Goal: Transaction & Acquisition: Purchase product/service

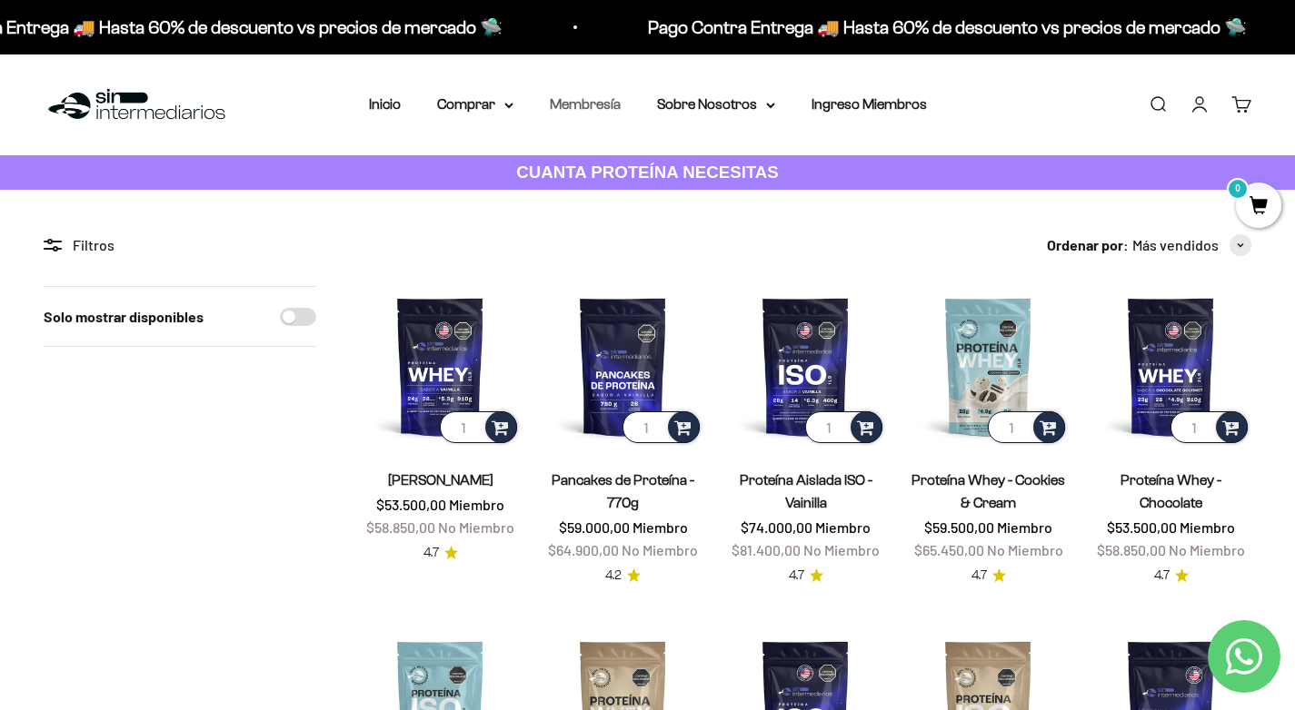
click at [605, 109] on link "Membresía" at bounding box center [585, 103] width 71 height 15
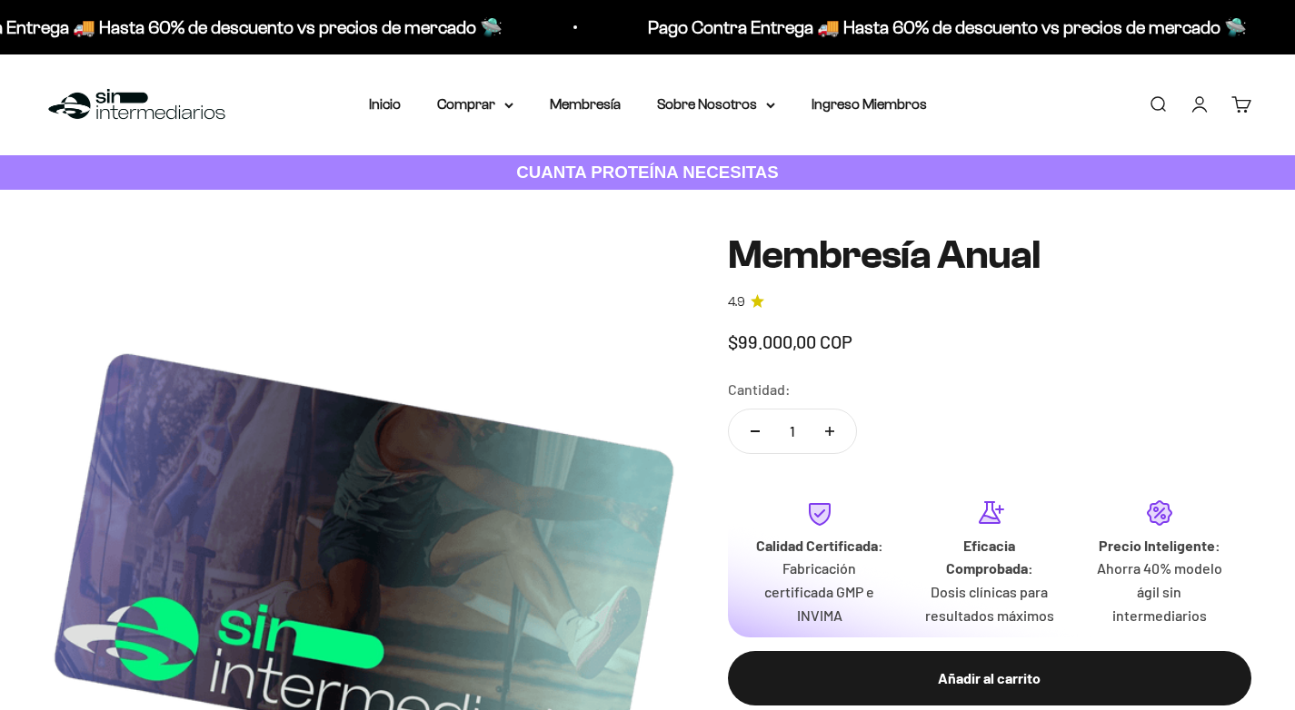
scroll to position [818, 0]
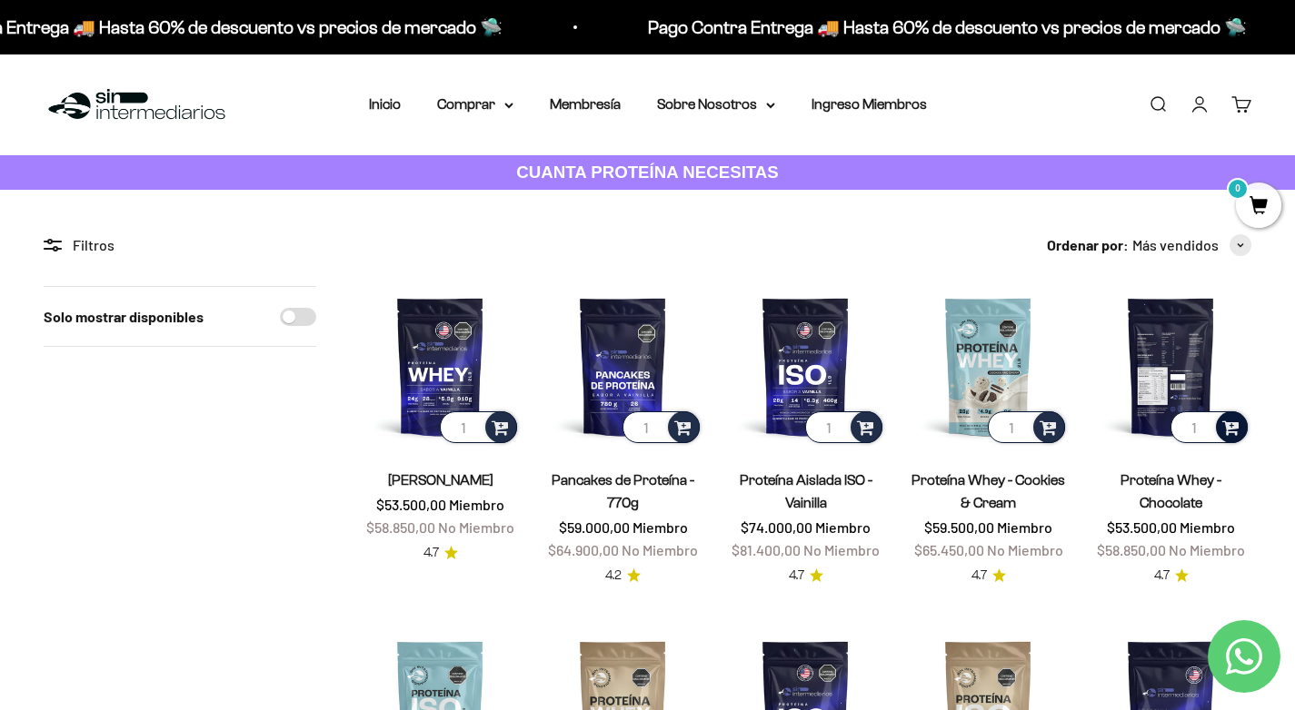
click at [1232, 435] on span at bounding box center [1230, 426] width 17 height 21
click at [1137, 358] on span "Chocolate / 1 libra (460g)" at bounding box center [1171, 357] width 124 height 14
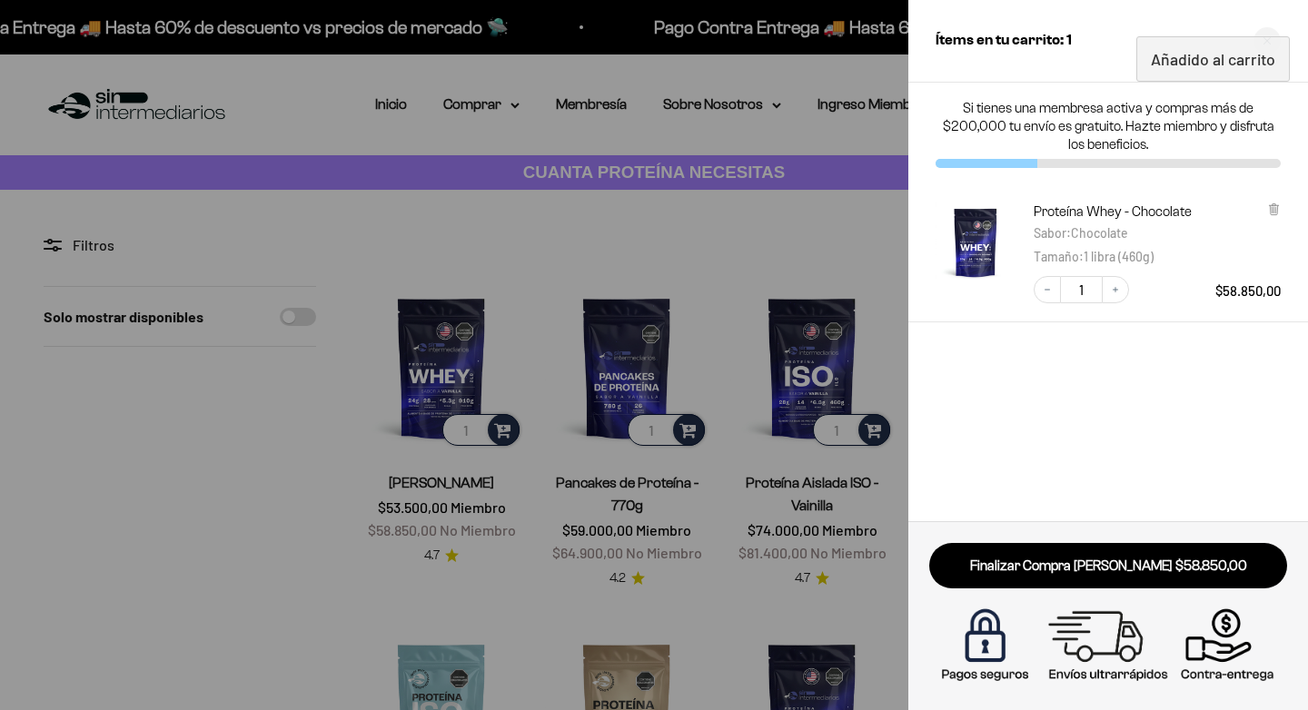
click at [253, 446] on div at bounding box center [654, 355] width 1308 height 710
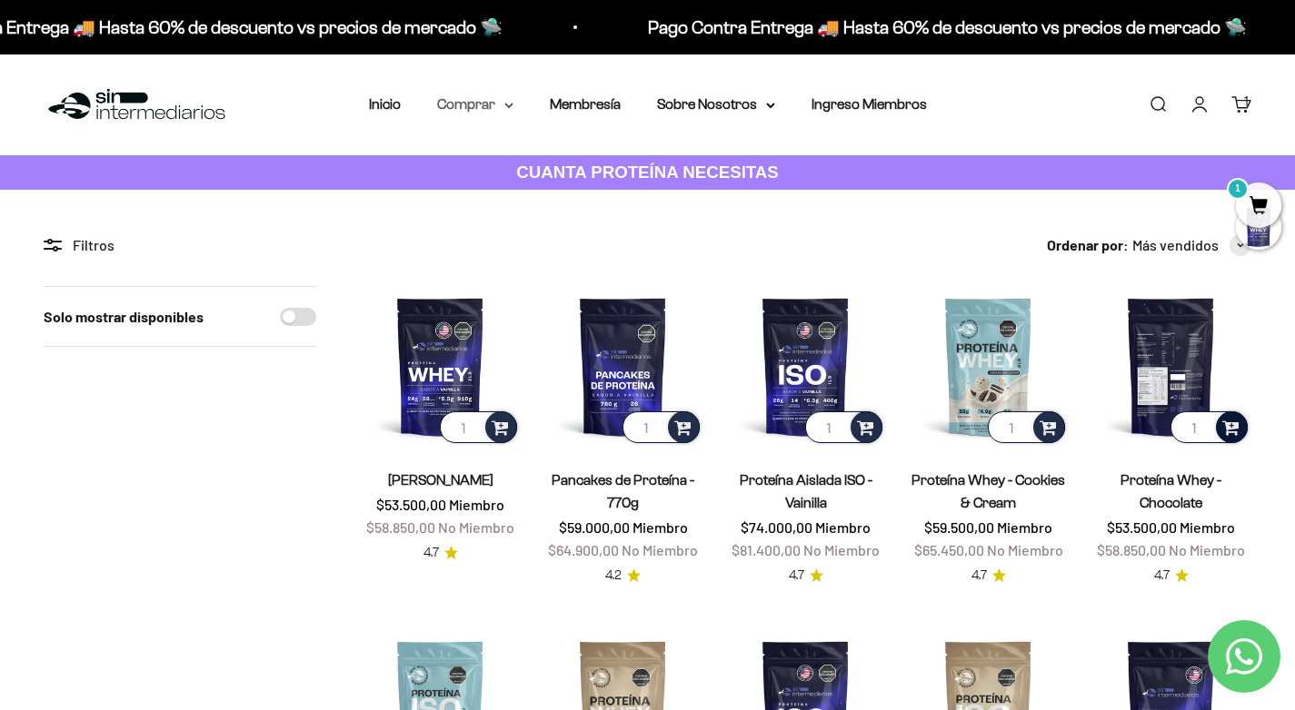
click at [506, 106] on icon at bounding box center [508, 106] width 9 height 6
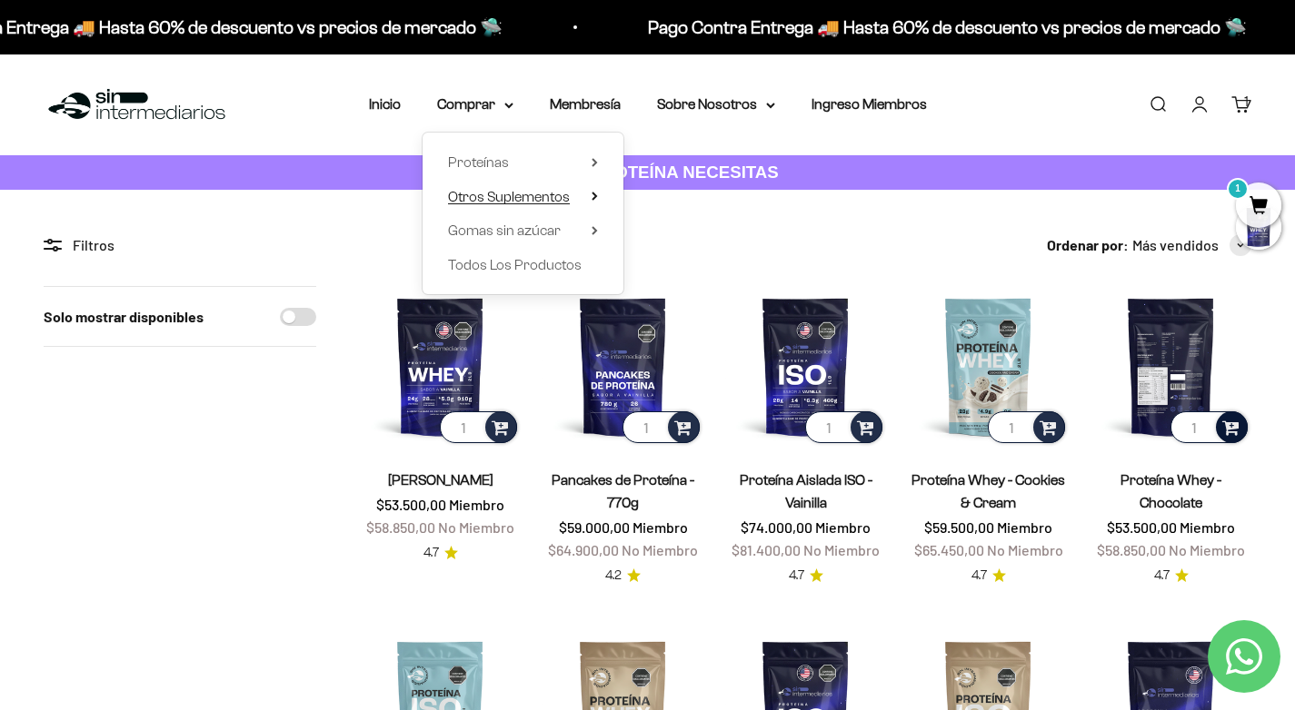
click at [589, 196] on summary "Otros Suplementos" at bounding box center [523, 197] width 150 height 24
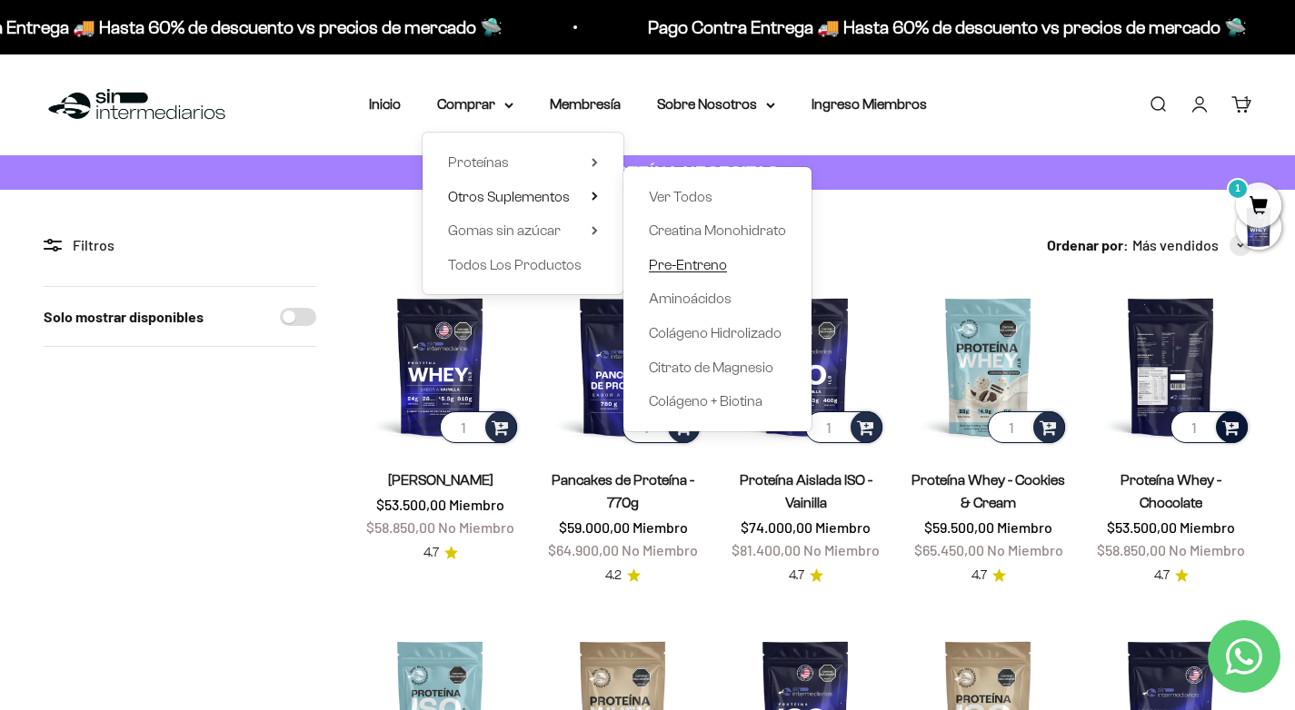
click at [684, 262] on span "Pre-Entreno" at bounding box center [688, 264] width 78 height 15
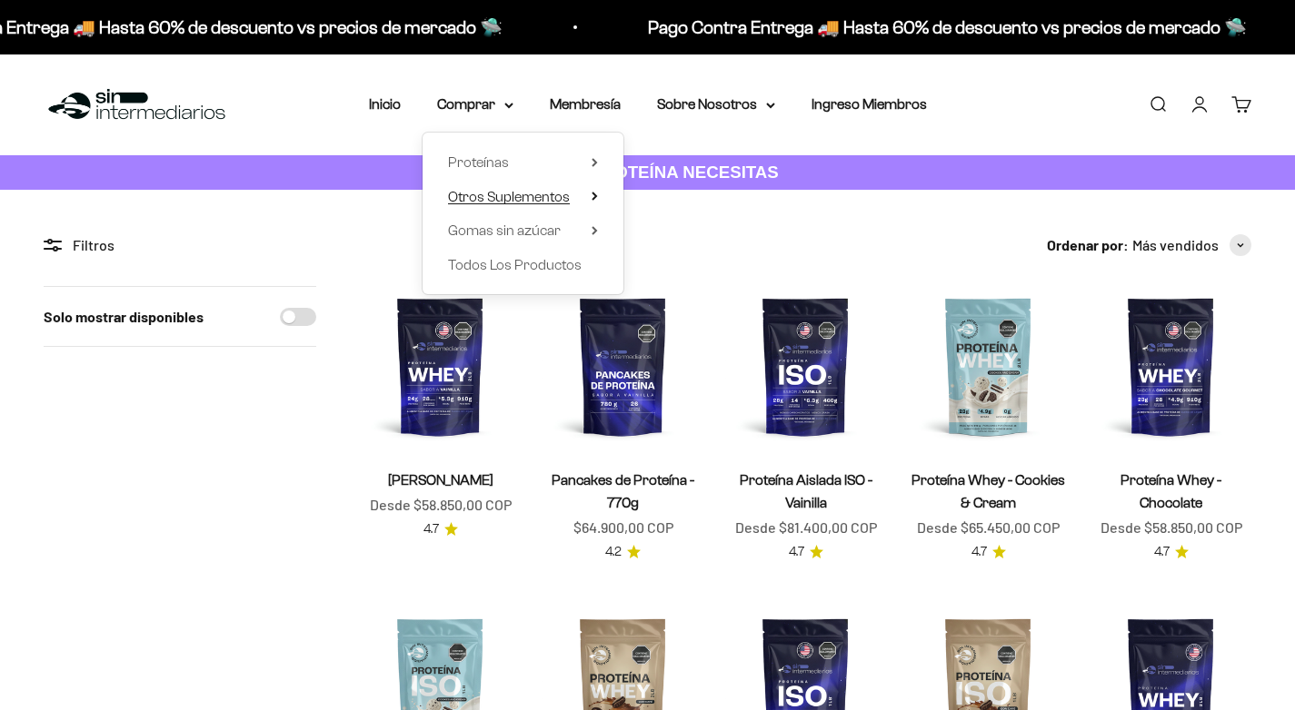
click at [541, 199] on span "Otros Suplementos" at bounding box center [509, 196] width 122 height 15
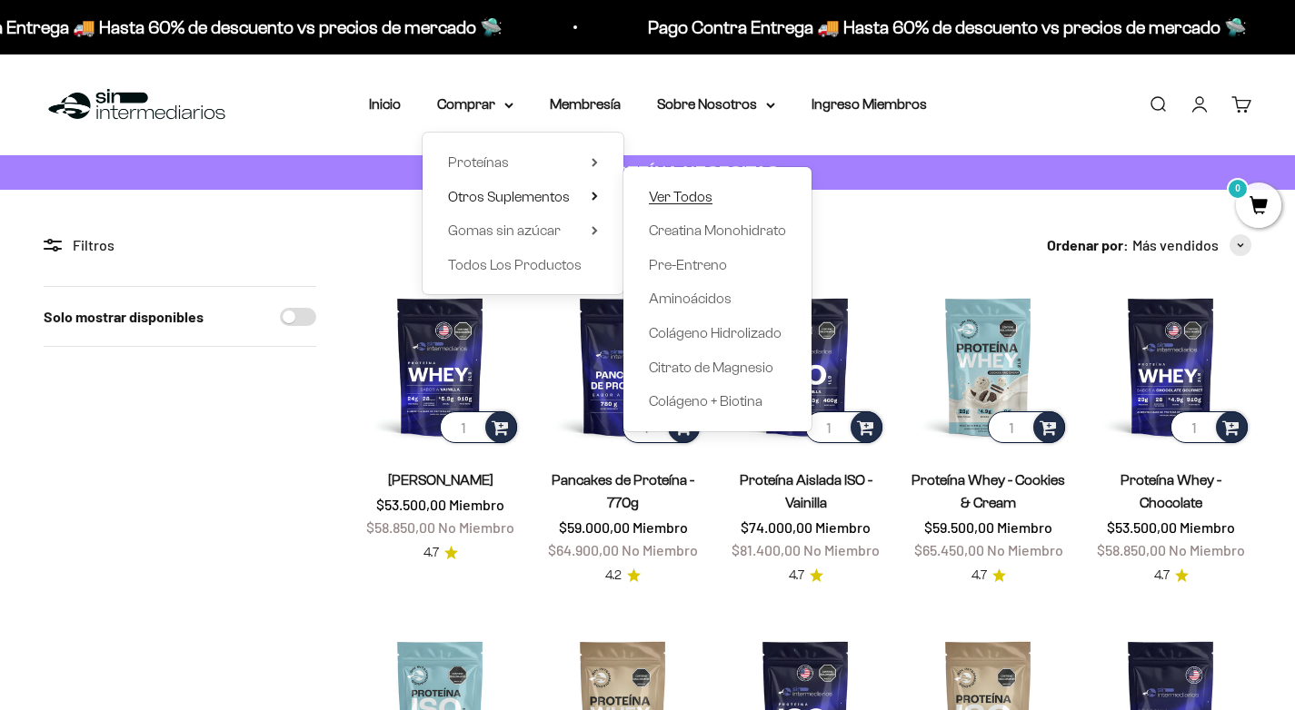
click at [702, 194] on span "Ver Todos" at bounding box center [681, 196] width 64 height 15
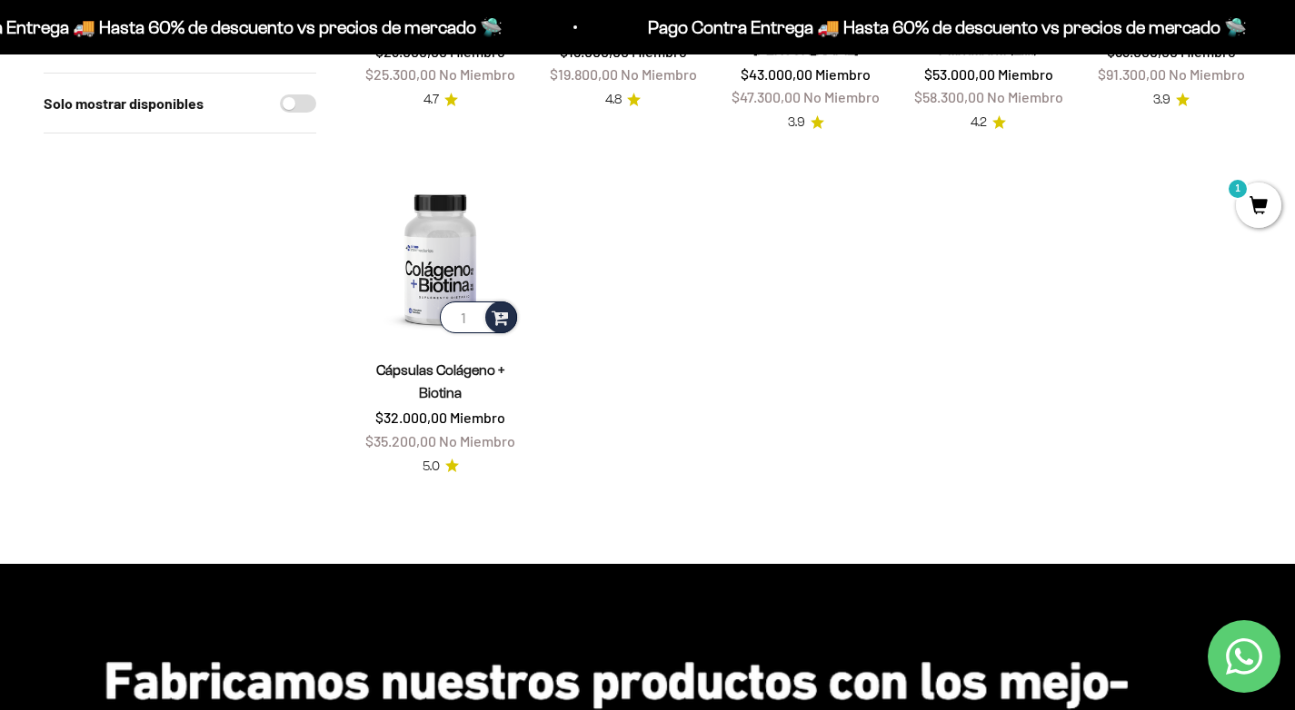
scroll to position [454, 0]
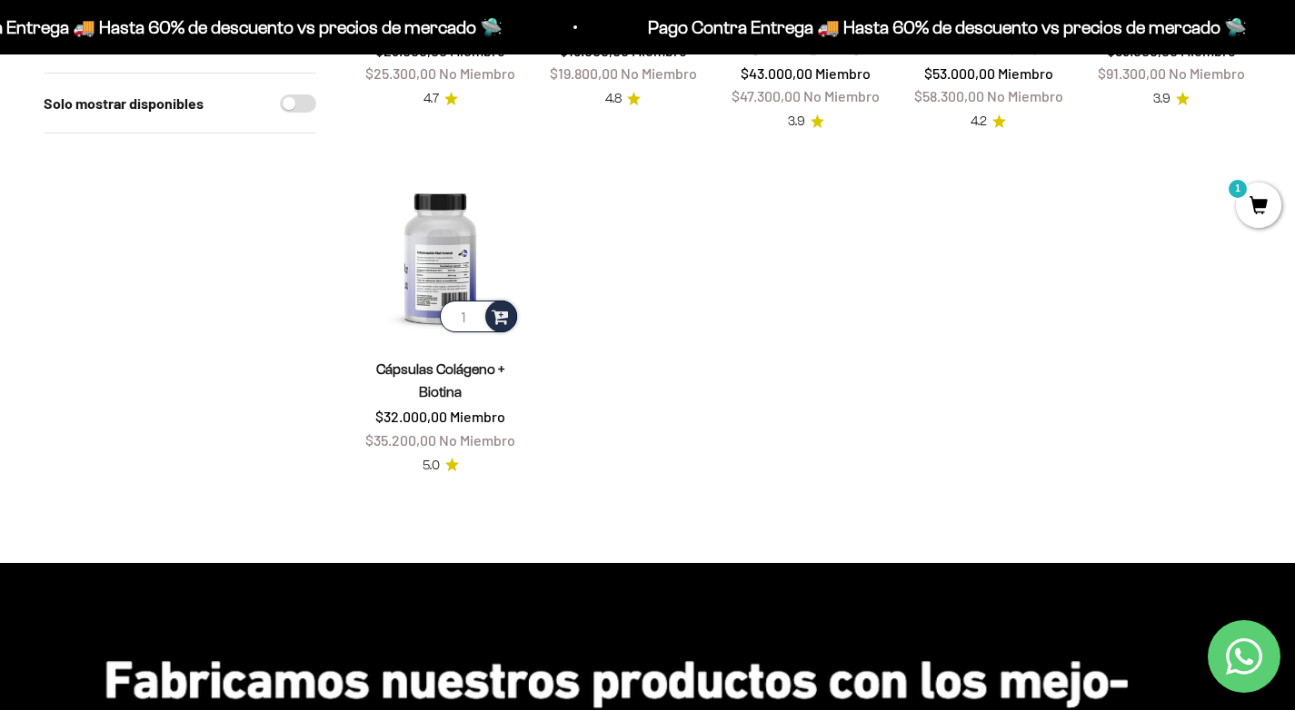
click at [435, 283] on img at bounding box center [440, 255] width 161 height 161
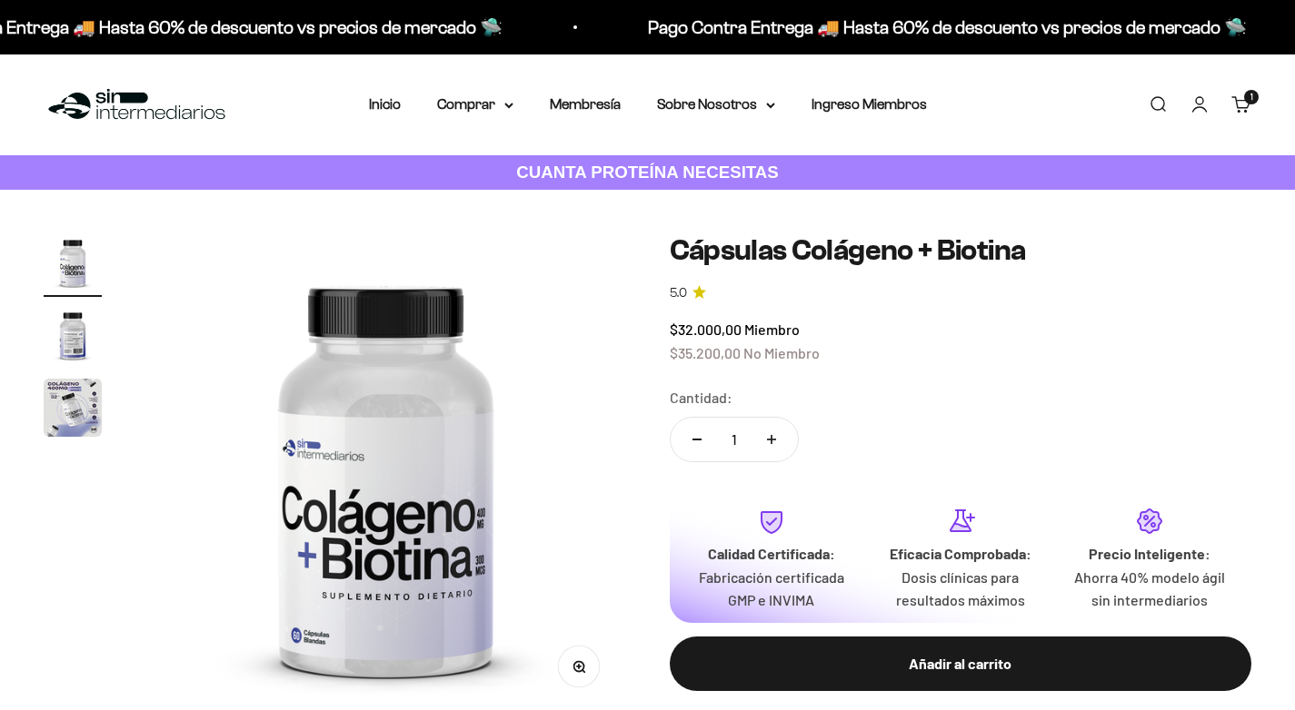
click at [88, 349] on img "Ir al artículo 2" at bounding box center [73, 335] width 58 height 58
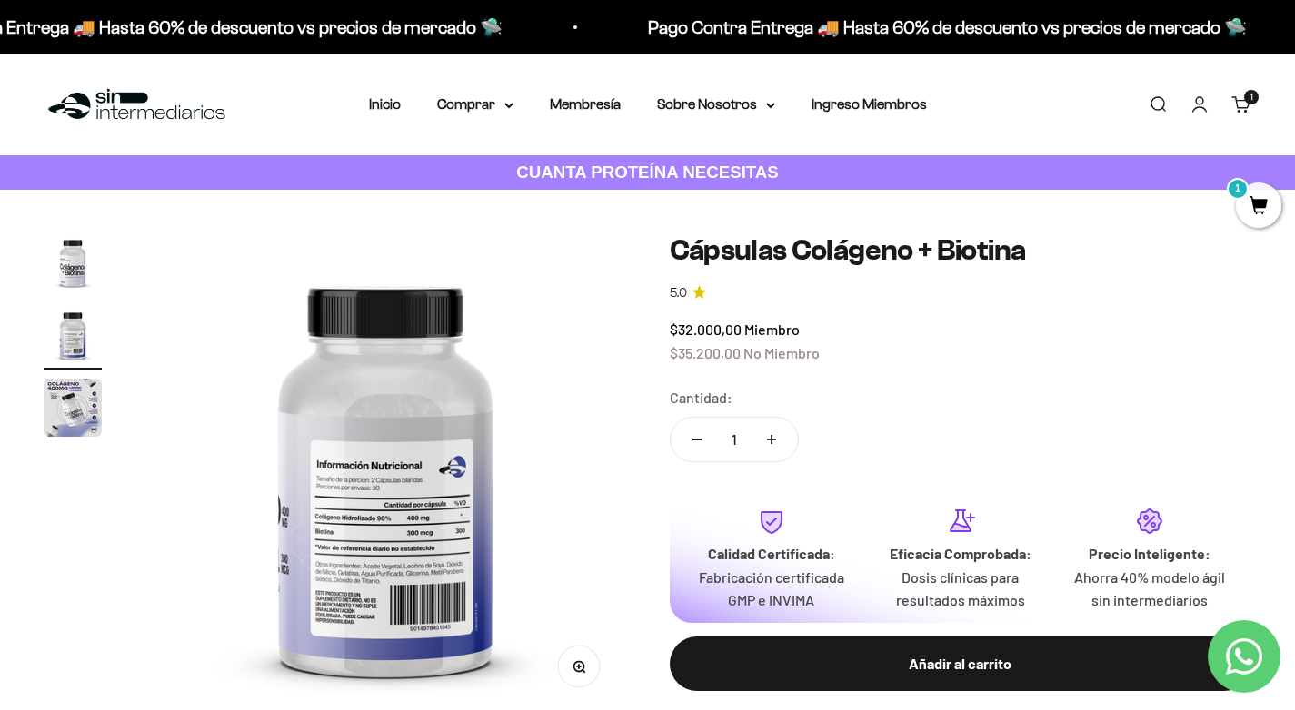
scroll to position [0, 502]
click at [58, 418] on img "Ir al artículo 3" at bounding box center [73, 408] width 58 height 58
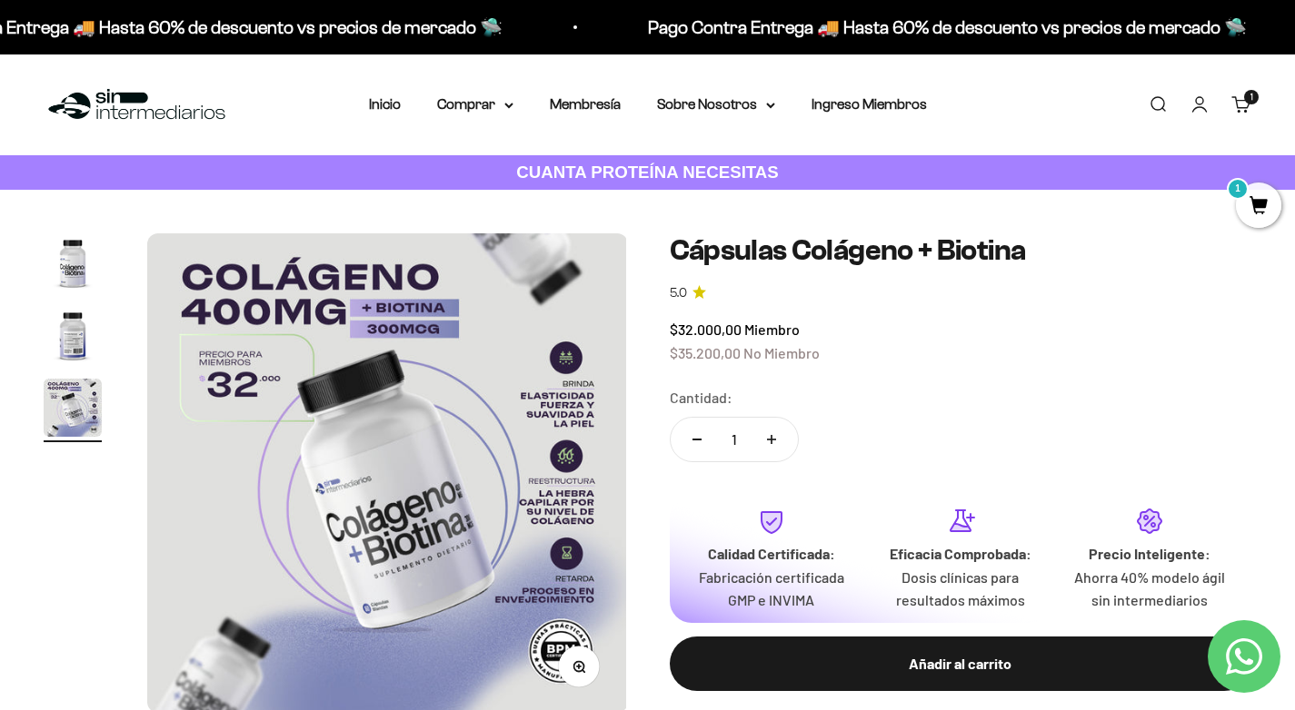
scroll to position [0, 1004]
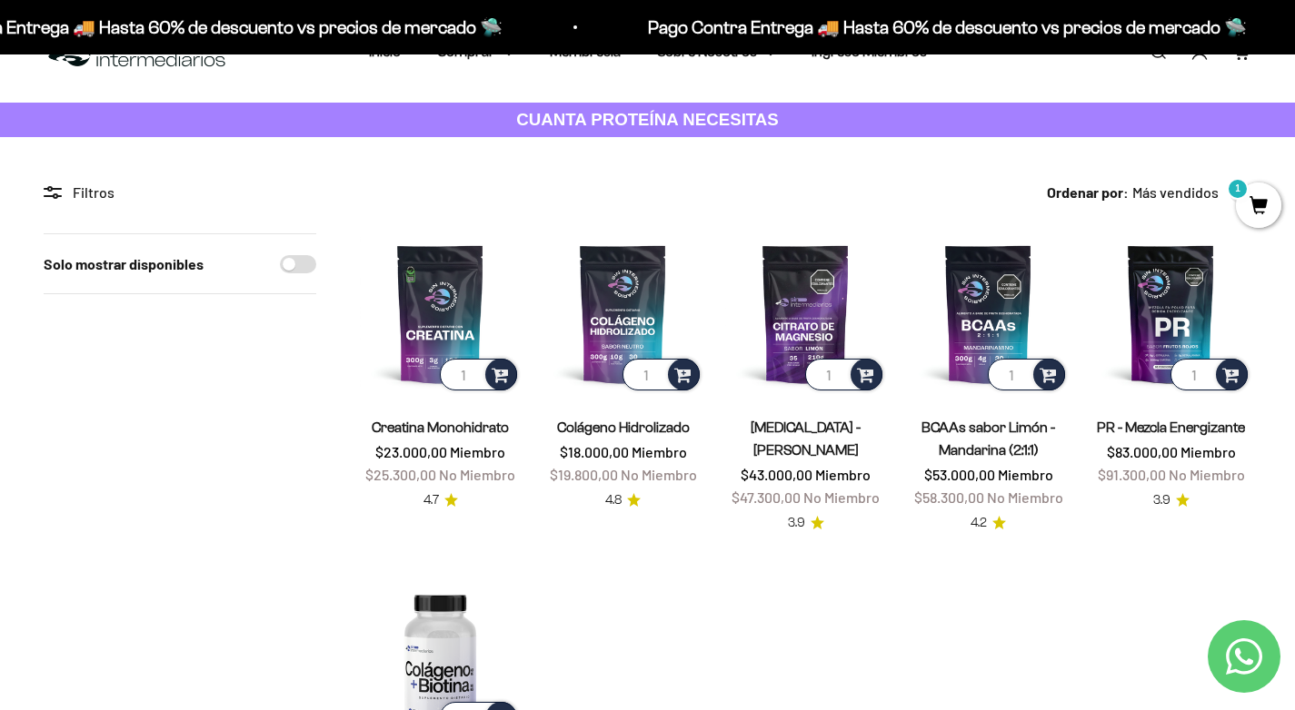
scroll to position [91, 0]
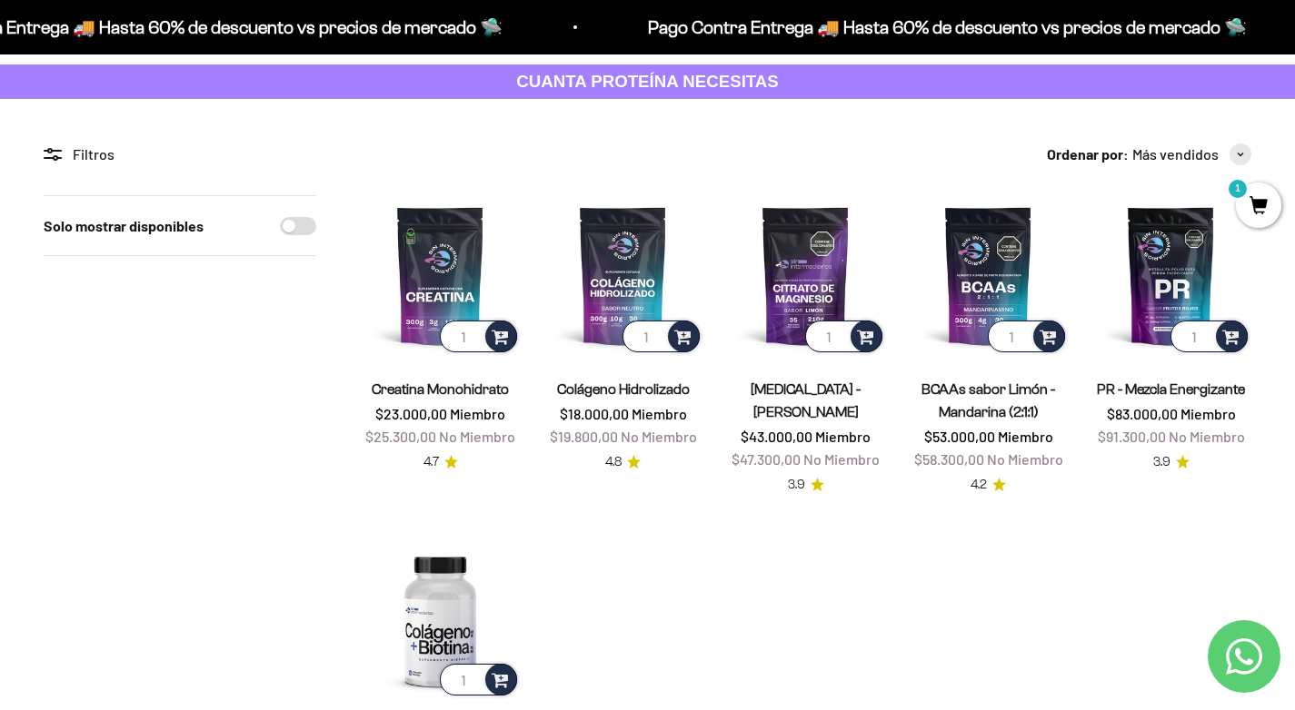
click at [625, 382] on link "Colágeno Hidrolizado" at bounding box center [623, 389] width 133 height 15
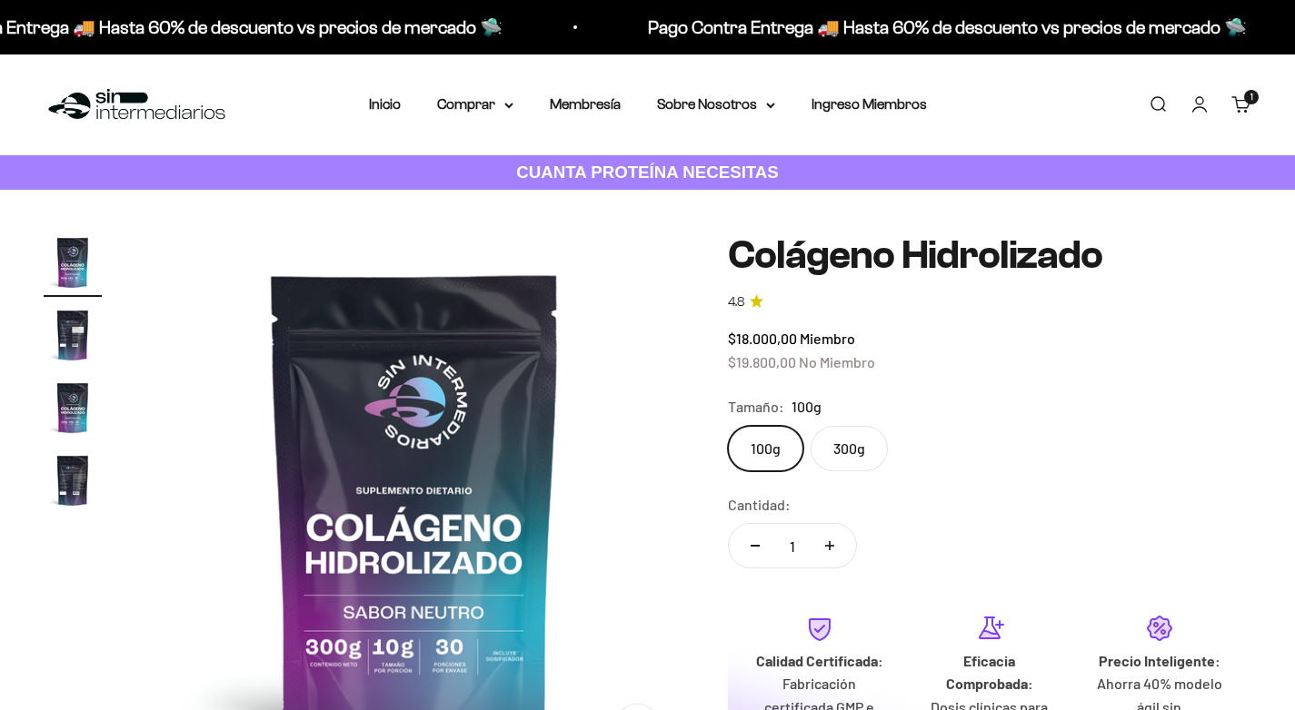
click at [844, 426] on label "300g" at bounding box center [848, 448] width 77 height 45
click at [728, 425] on input "300g" at bounding box center [727, 425] width 1 height 1
radio input "true"
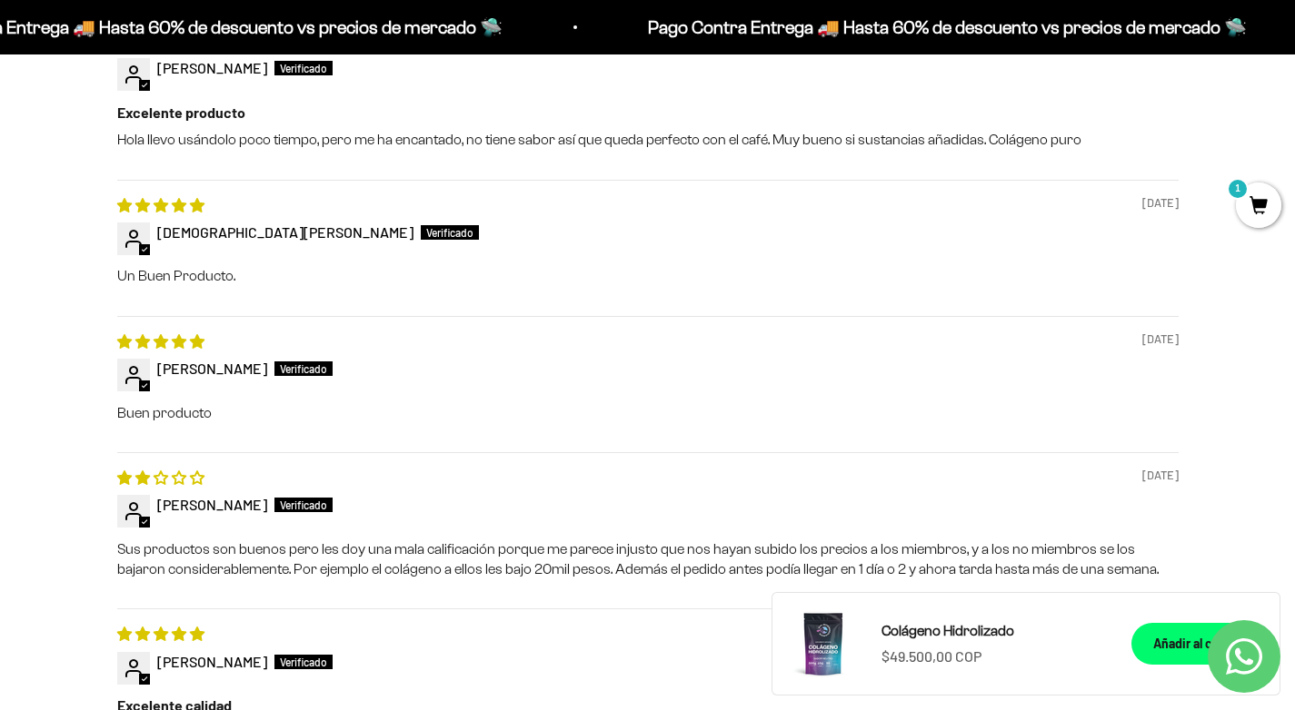
scroll to position [1817, 0]
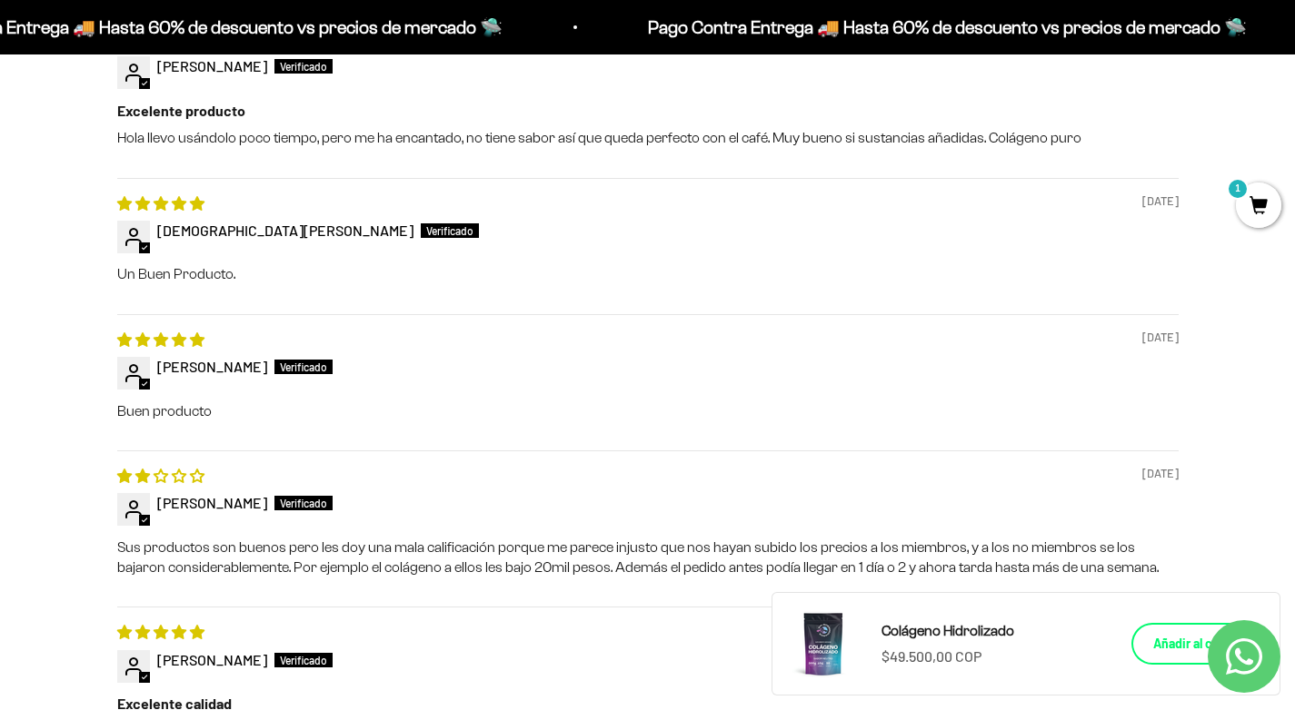
click at [1156, 648] on div "Añadir al carrito" at bounding box center [1198, 644] width 90 height 20
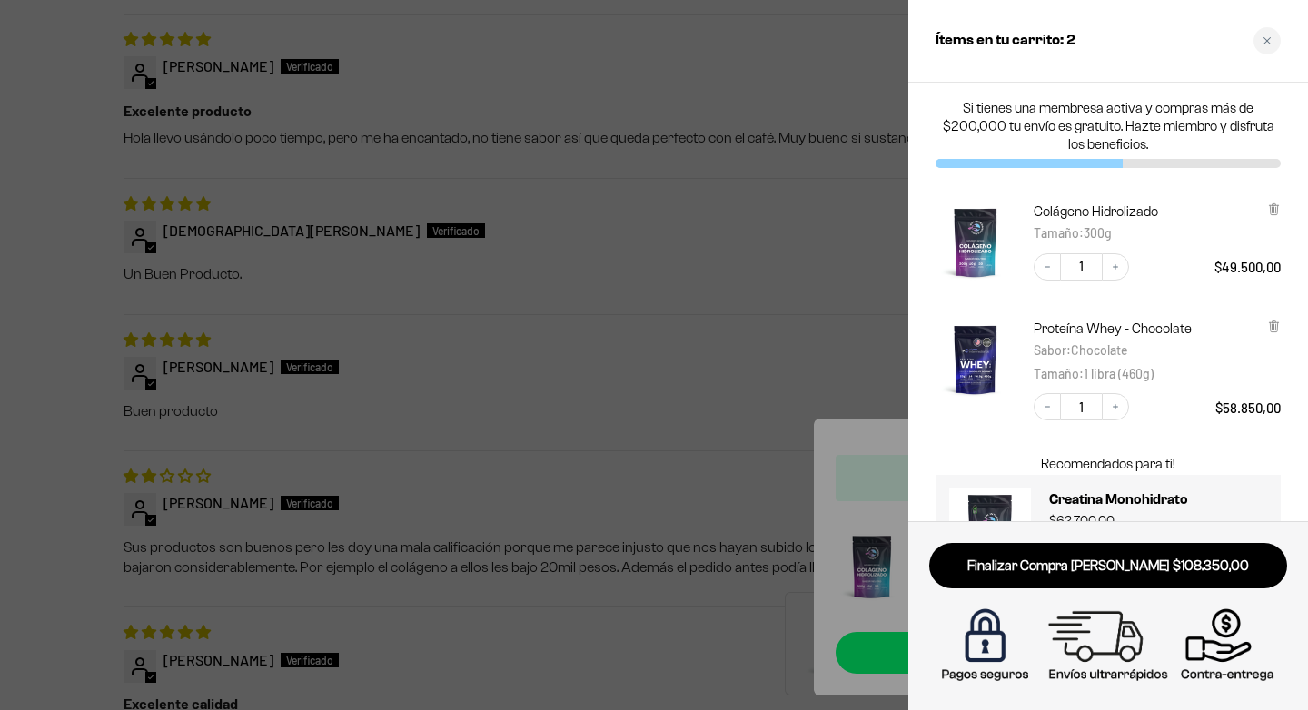
click at [702, 351] on div at bounding box center [654, 355] width 1308 height 710
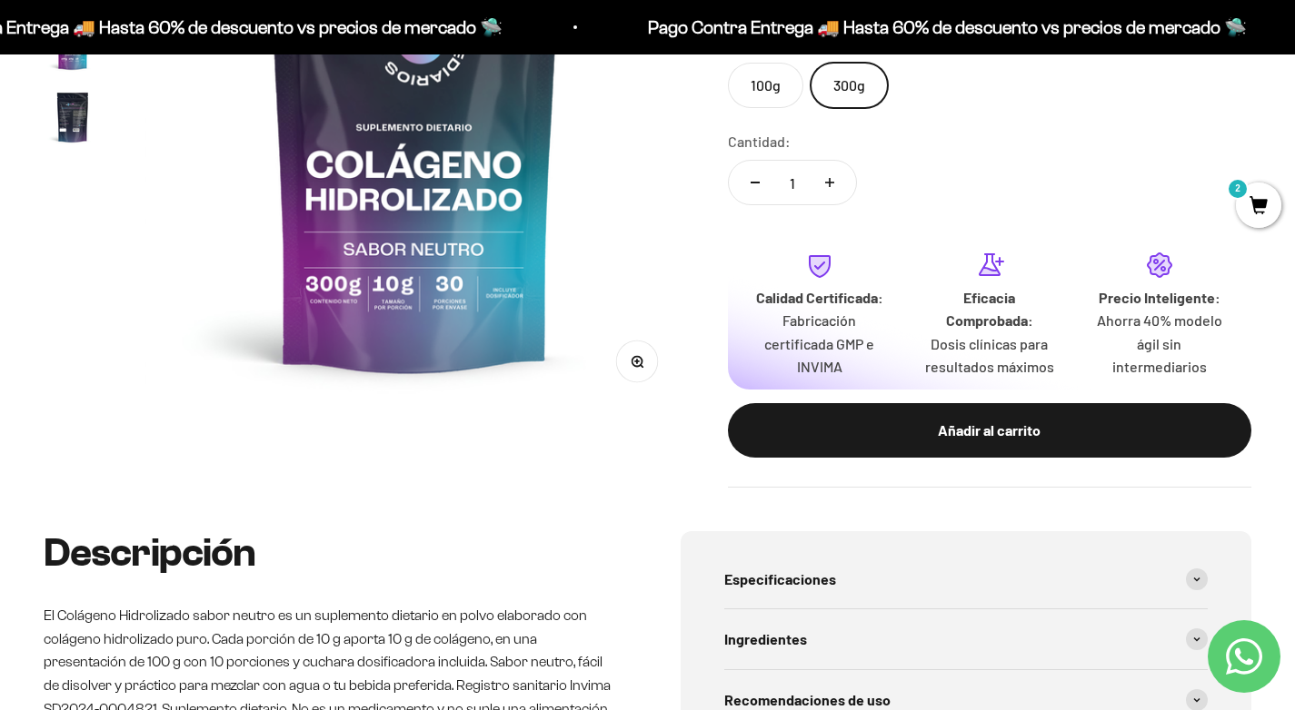
scroll to position [0, 0]
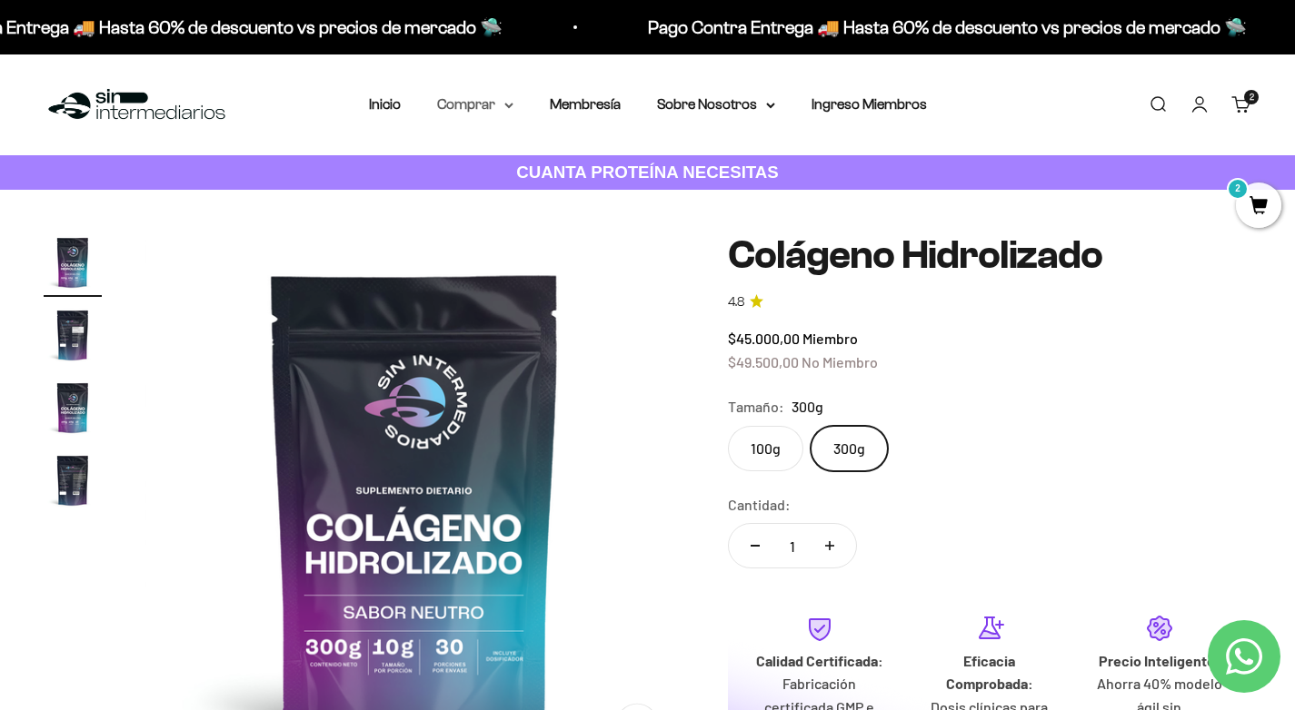
click at [511, 109] on summary "Comprar" at bounding box center [475, 105] width 76 height 24
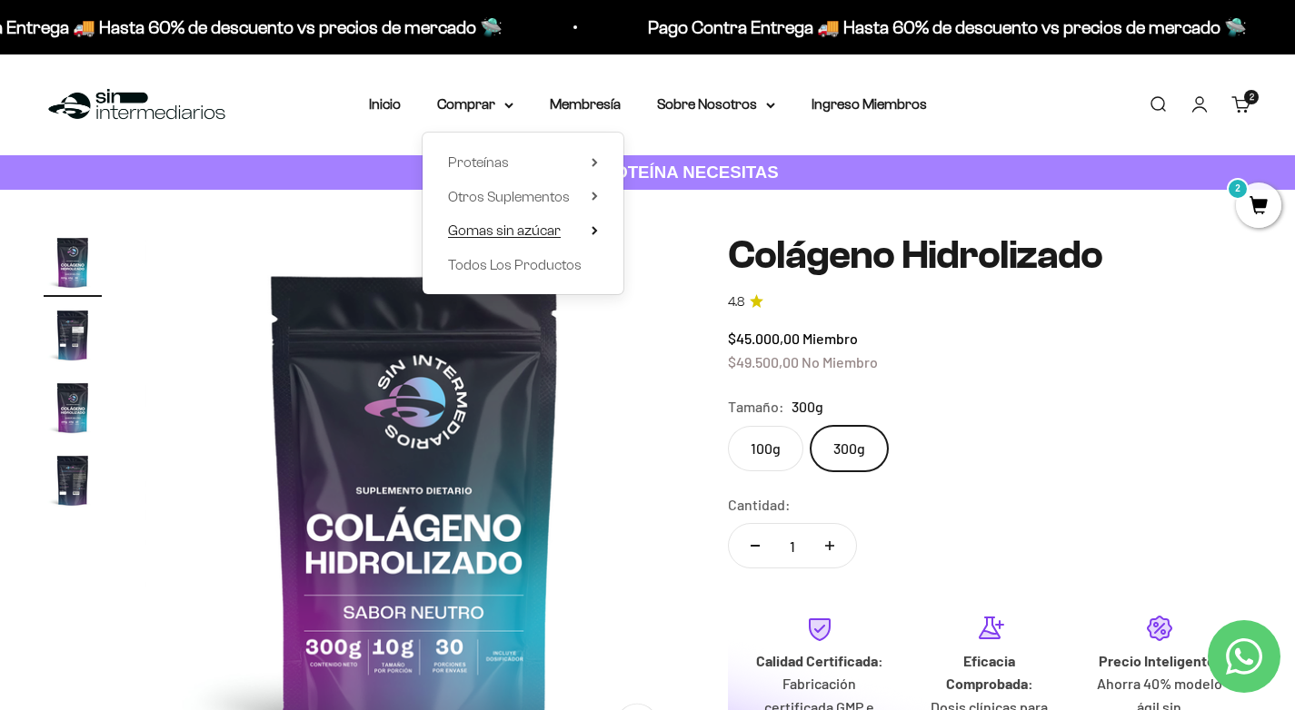
click at [597, 224] on summary "Gomas sin azúcar" at bounding box center [523, 231] width 150 height 24
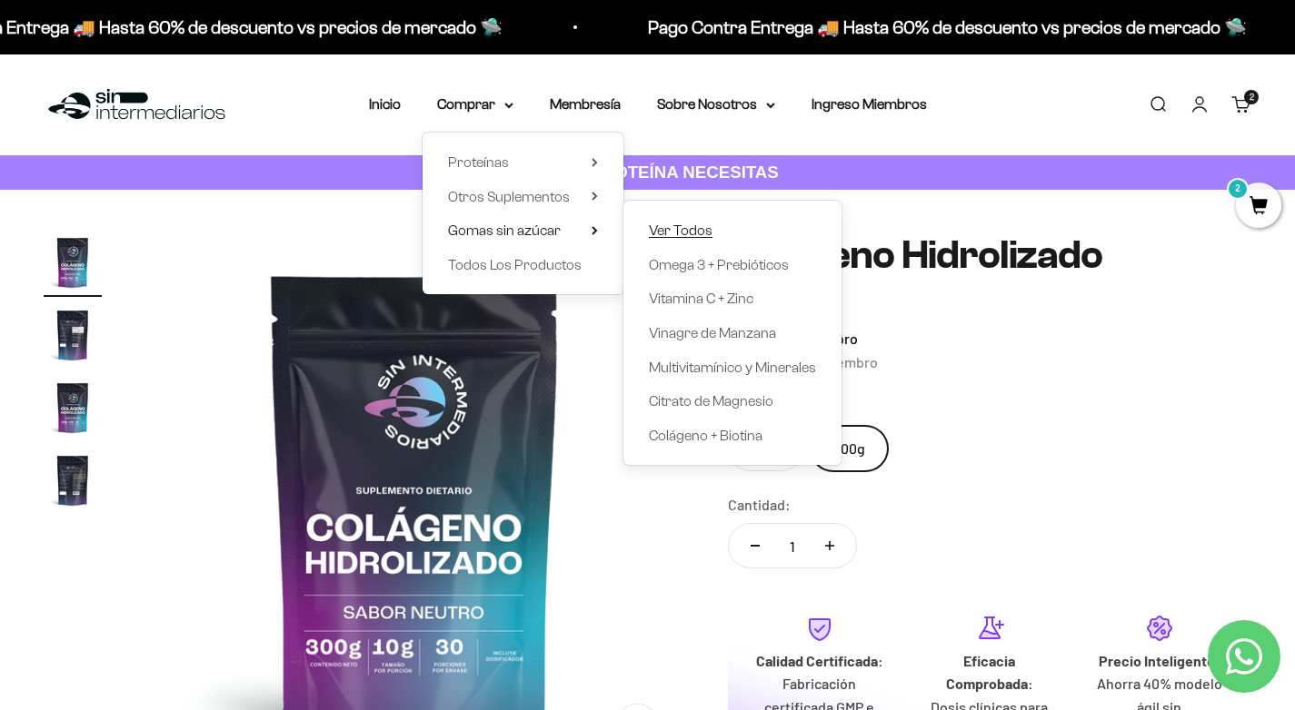
click at [703, 229] on span "Ver Todos" at bounding box center [681, 230] width 64 height 15
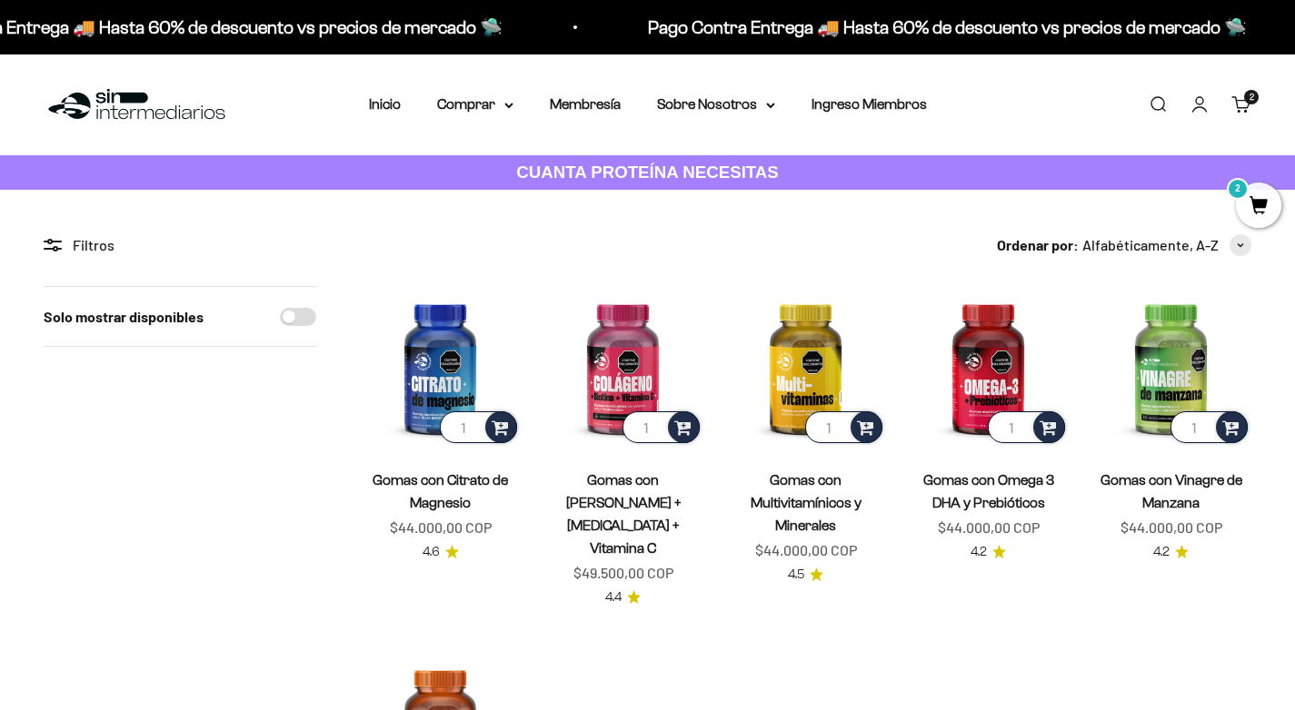
click at [1190, 473] on link "Gomas con Vinagre de Manzana" at bounding box center [1171, 491] width 142 height 38
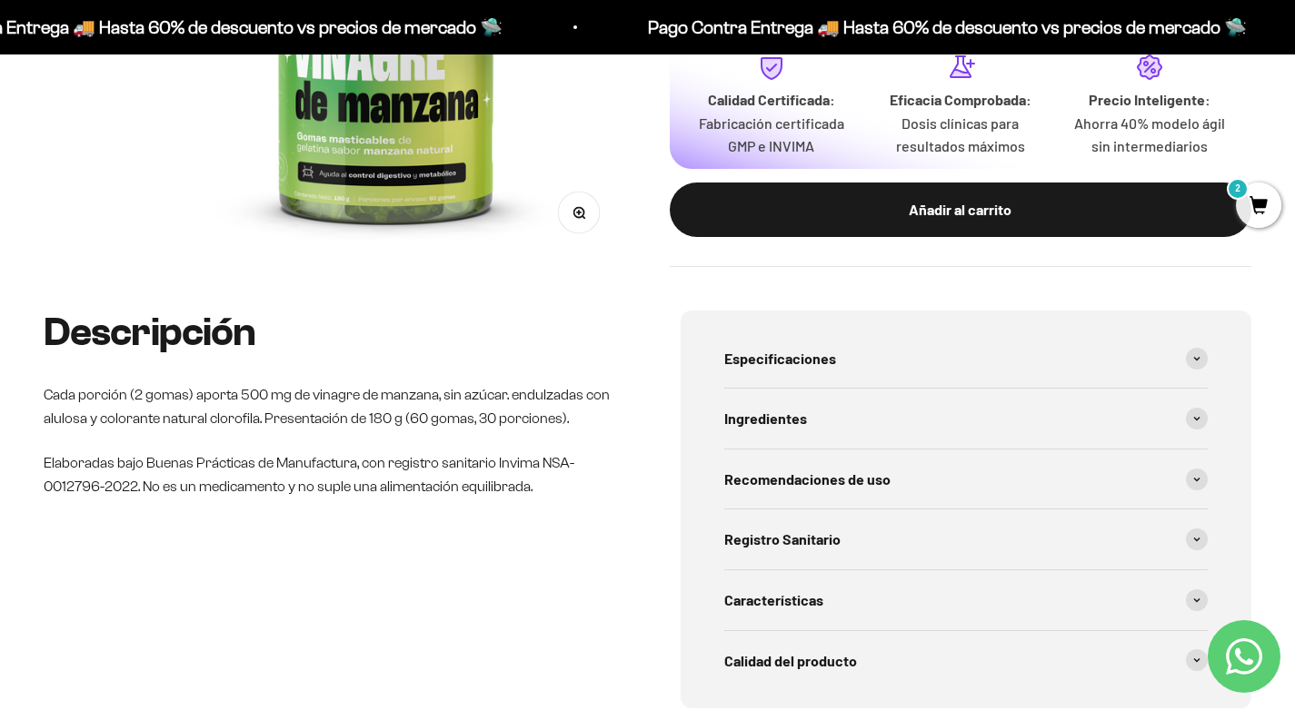
scroll to position [545, 0]
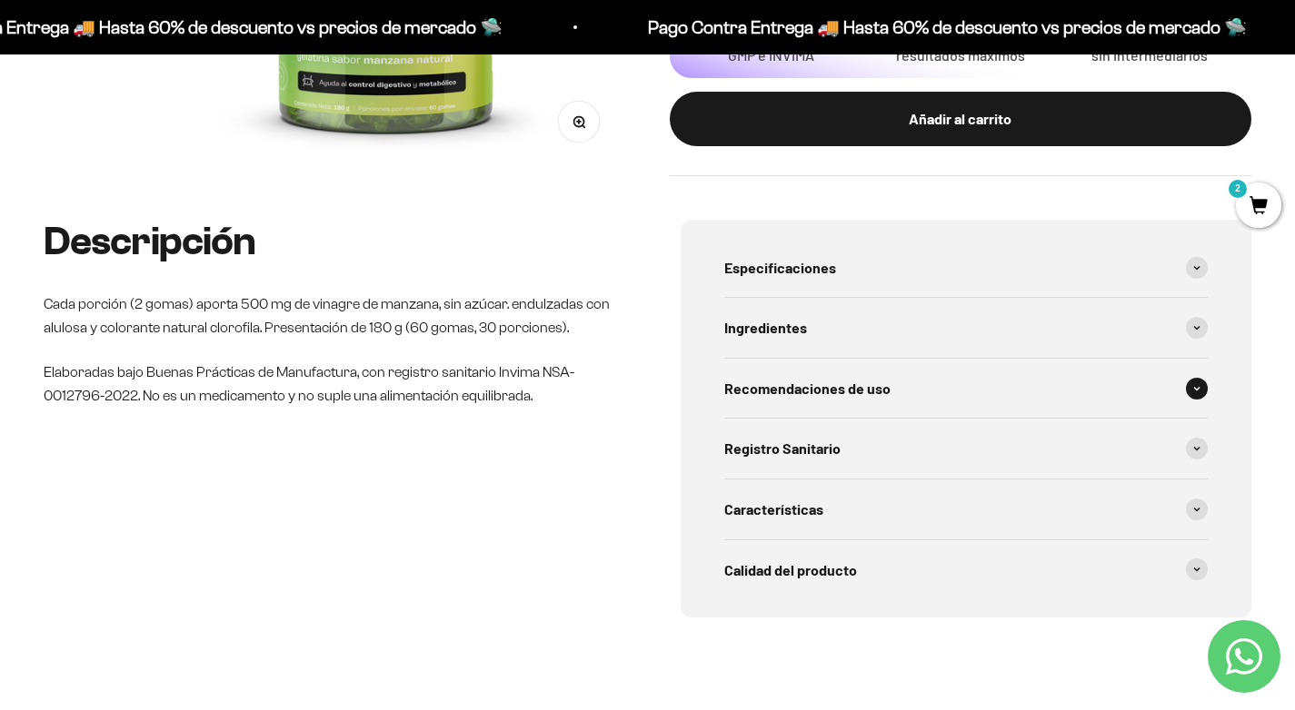
click at [1197, 390] on icon at bounding box center [1196, 388] width 5 height 3
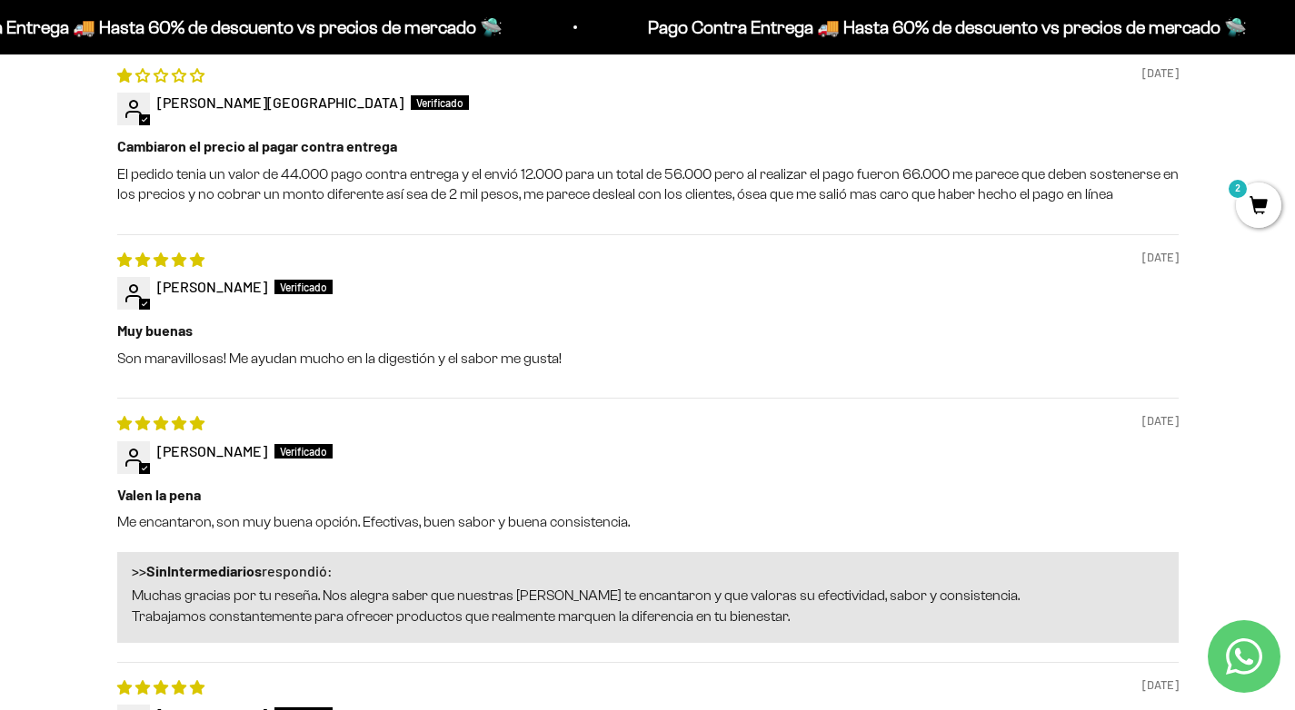
scroll to position [1544, 0]
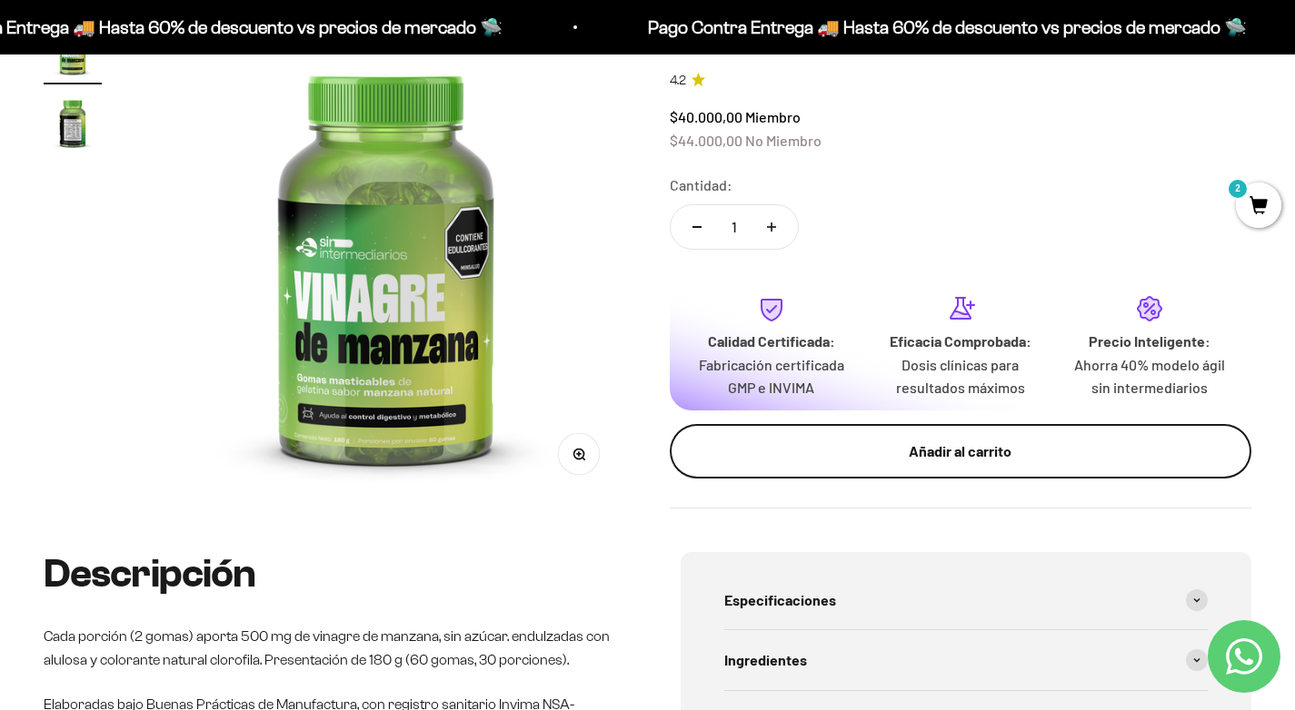
click at [905, 406] on div "Calidad Certificada: Fabricación certificada GMP e INVIMA Eficacia Comprobada: …" at bounding box center [961, 380] width 582 height 194
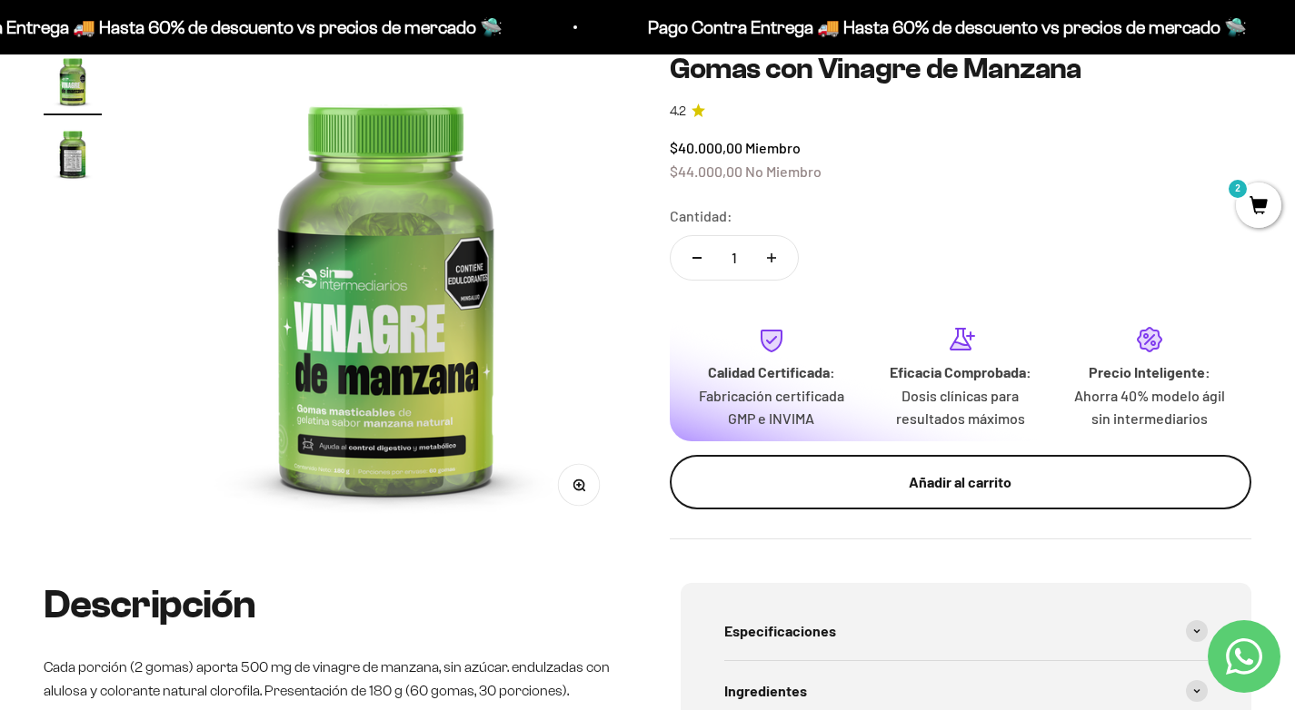
click at [919, 480] on div "Añadir al carrito" at bounding box center [961, 483] width 510 height 24
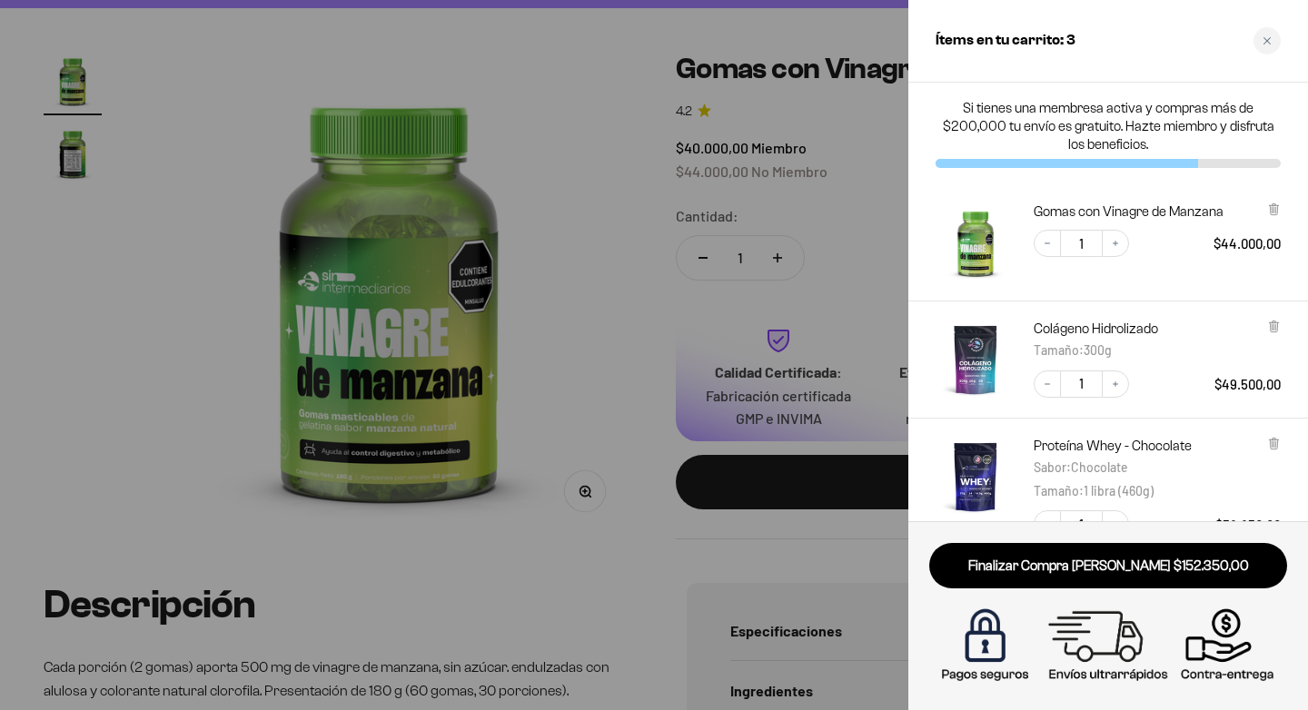
click at [86, 174] on div at bounding box center [654, 355] width 1308 height 710
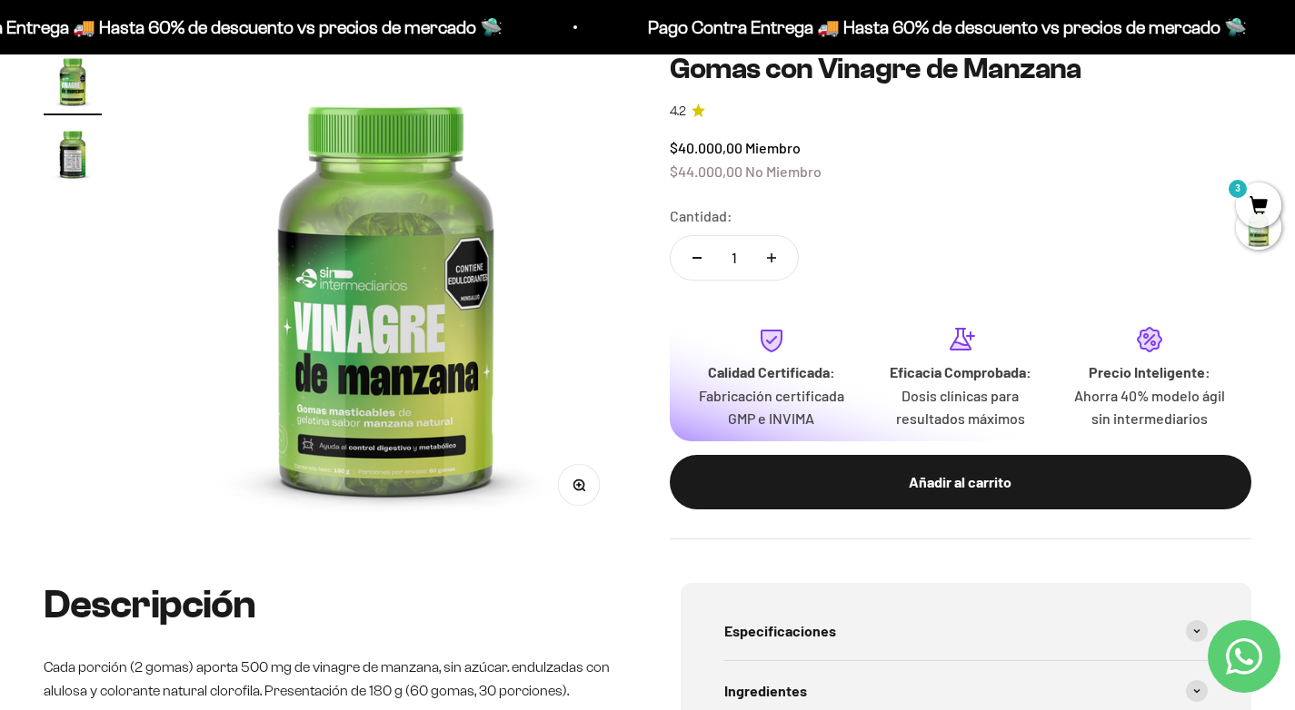
click at [77, 158] on img "Ir al artículo 2" at bounding box center [73, 153] width 58 height 58
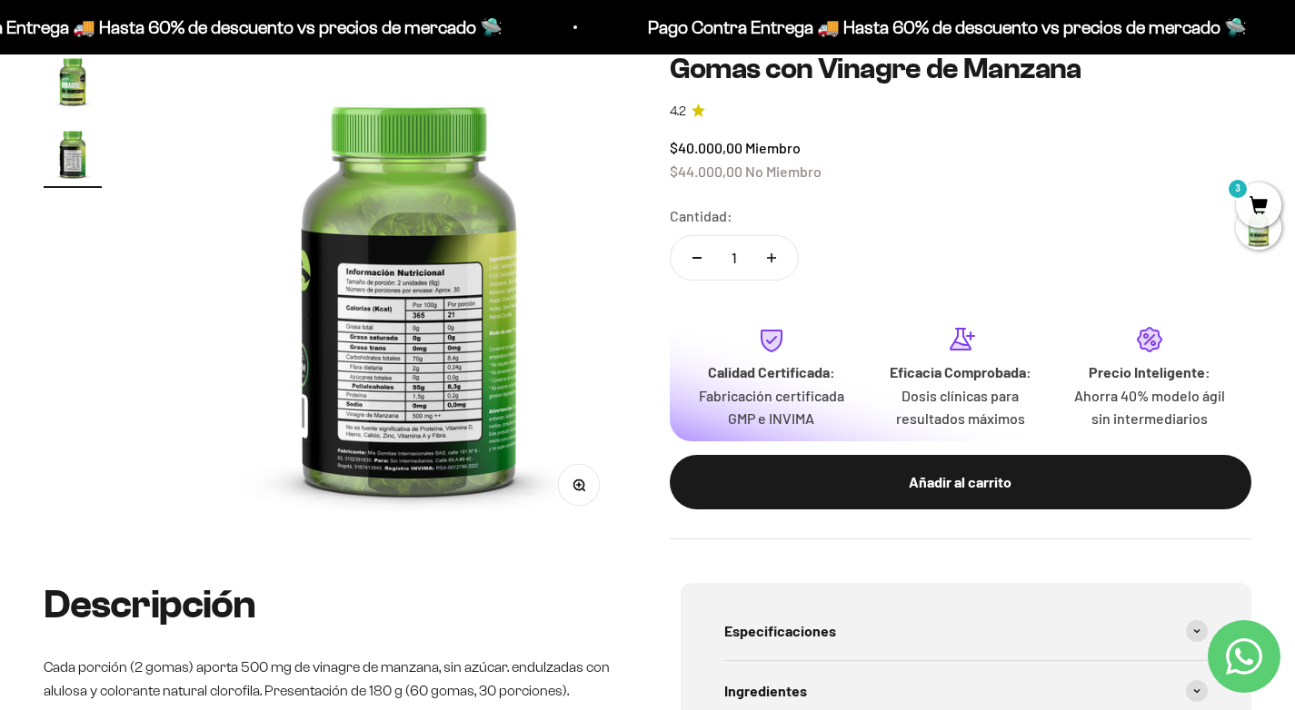
scroll to position [0, 501]
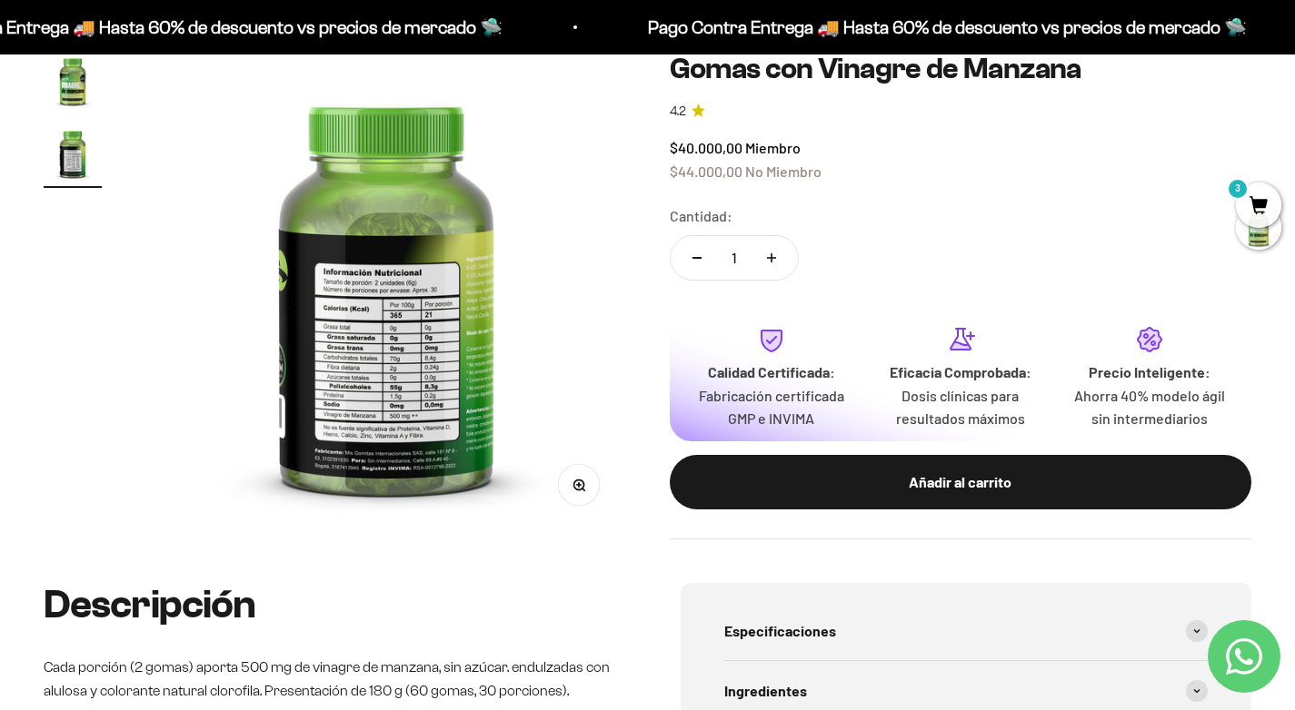
click at [449, 331] on img at bounding box center [386, 292] width 481 height 481
click at [392, 336] on img at bounding box center [386, 292] width 481 height 481
click at [580, 490] on circle "button" at bounding box center [578, 485] width 10 height 10
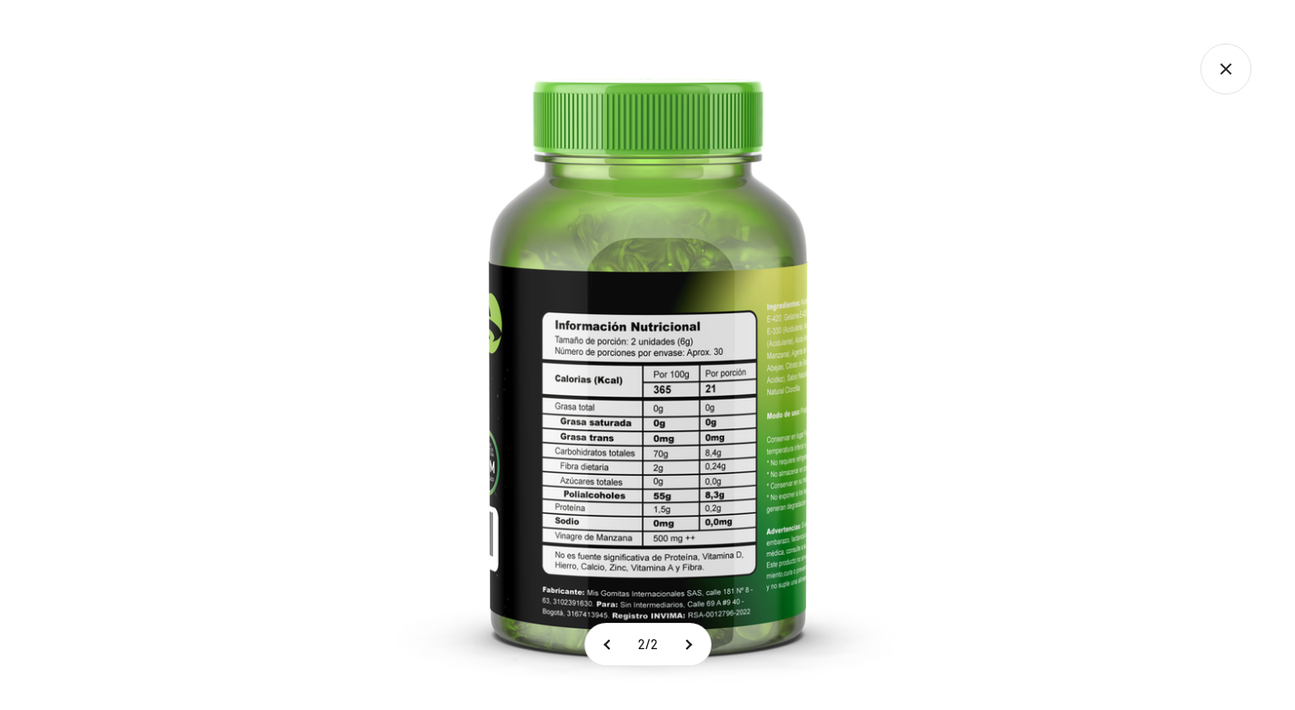
click at [921, 380] on img at bounding box center [648, 355] width 710 height 710
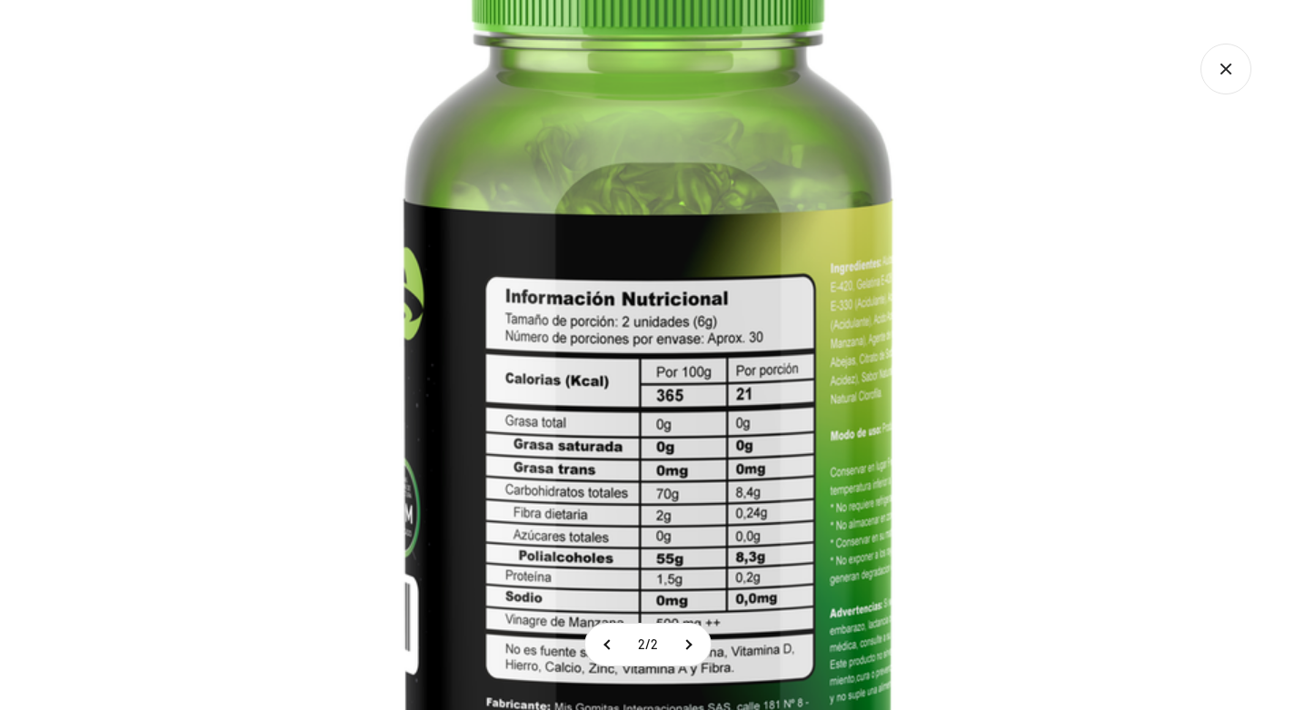
click at [921, 380] on img at bounding box center [648, 342] width 1090 height 1090
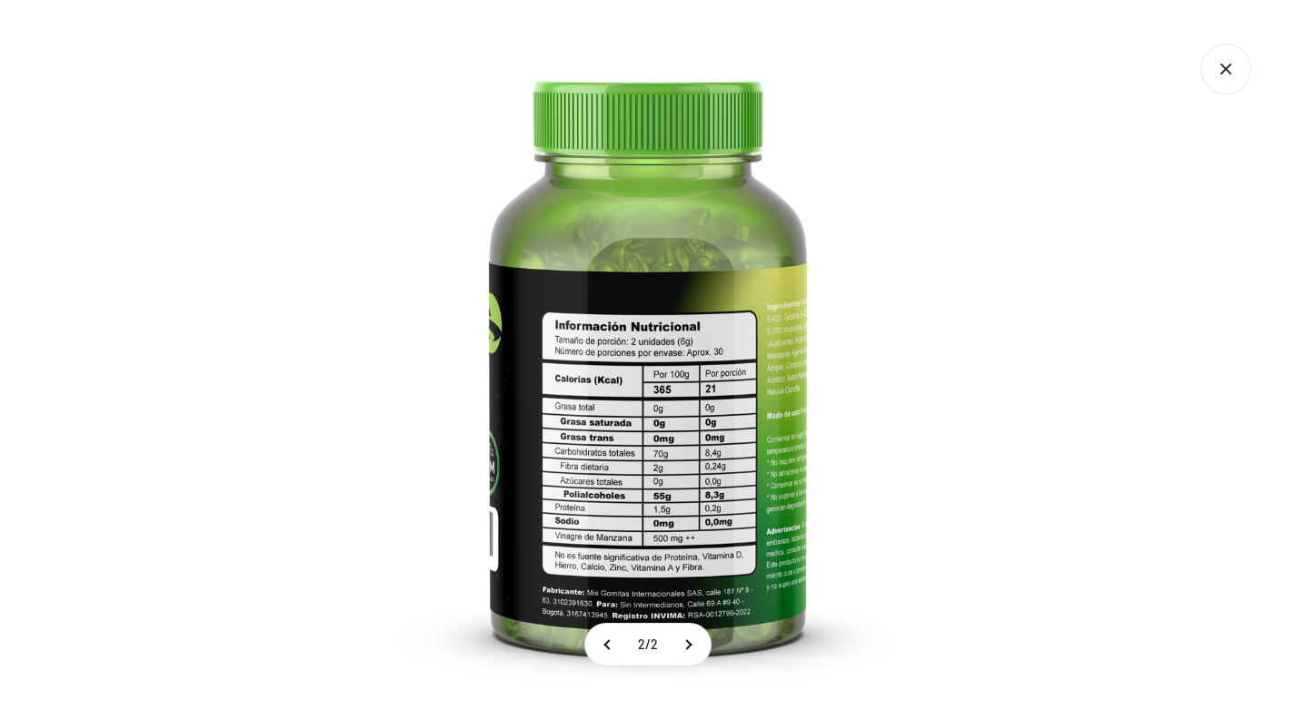
click at [921, 380] on img at bounding box center [648, 355] width 710 height 710
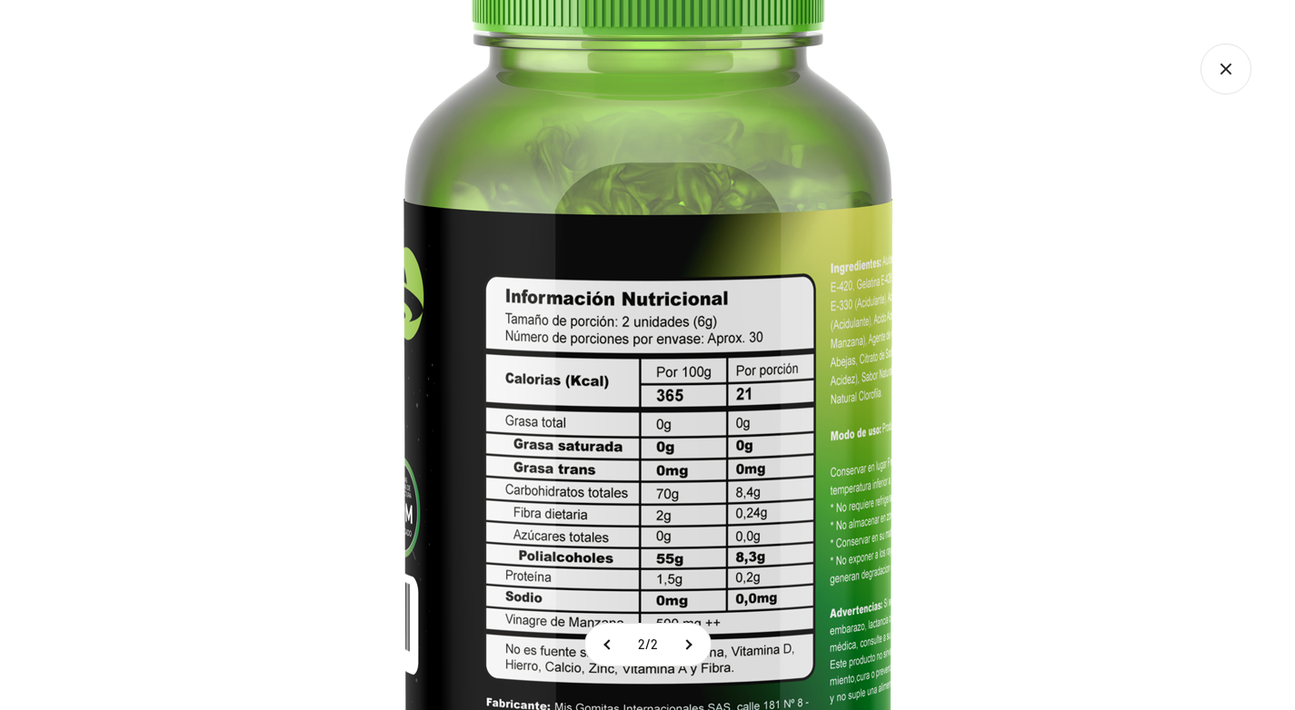
click at [1228, 56] on icon "Cerrar galería" at bounding box center [1225, 69] width 51 height 51
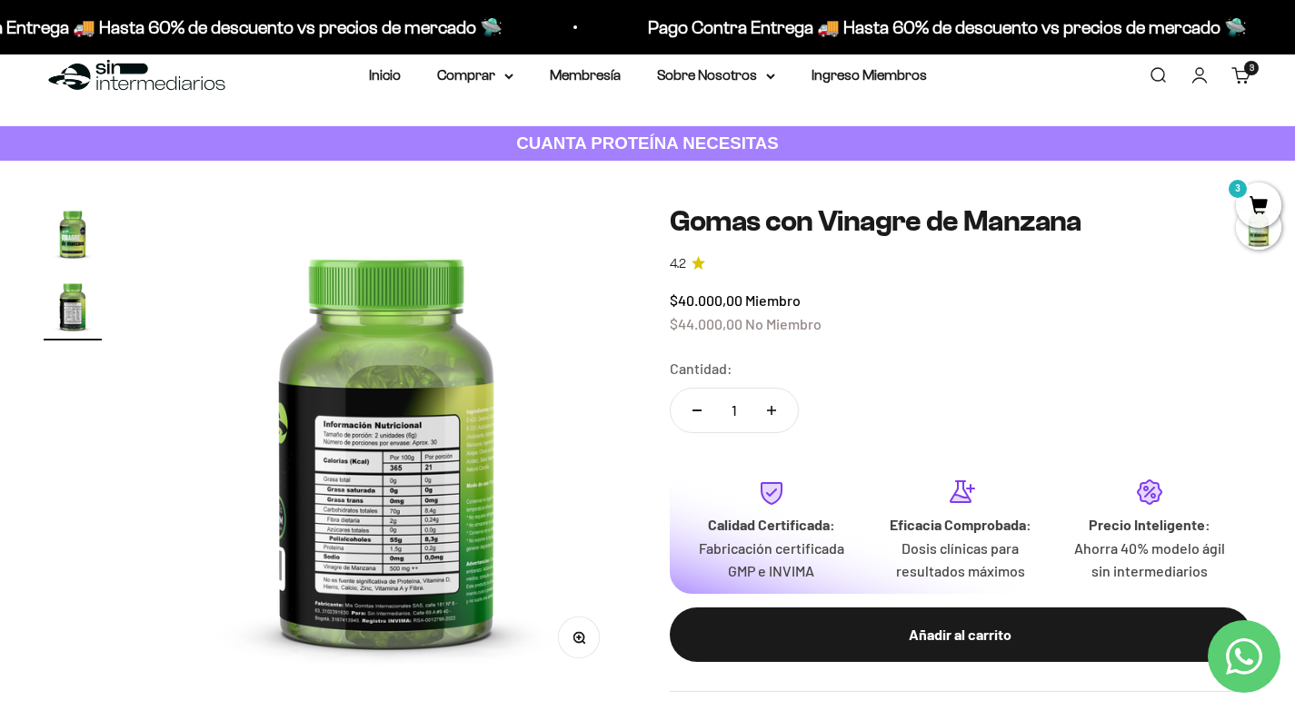
scroll to position [0, 0]
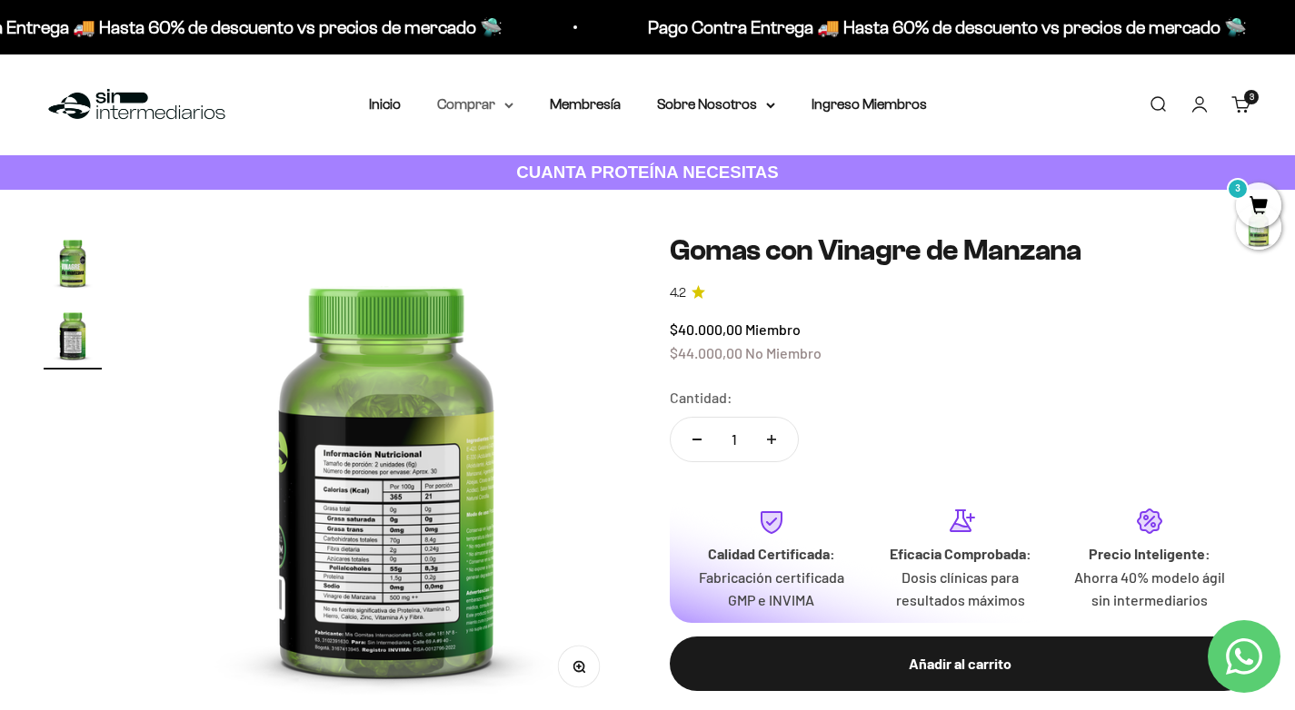
click at [478, 96] on summary "Comprar" at bounding box center [475, 105] width 76 height 24
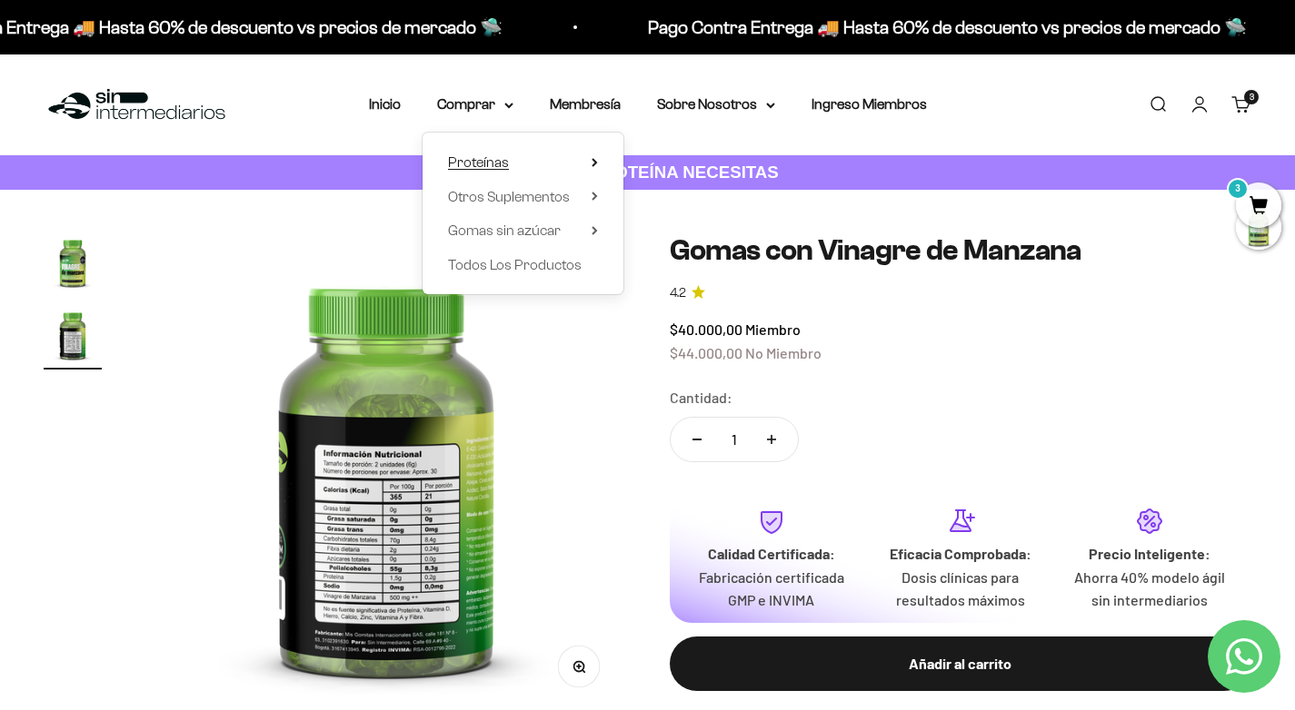
click at [492, 163] on span "Proteínas" at bounding box center [478, 161] width 61 height 15
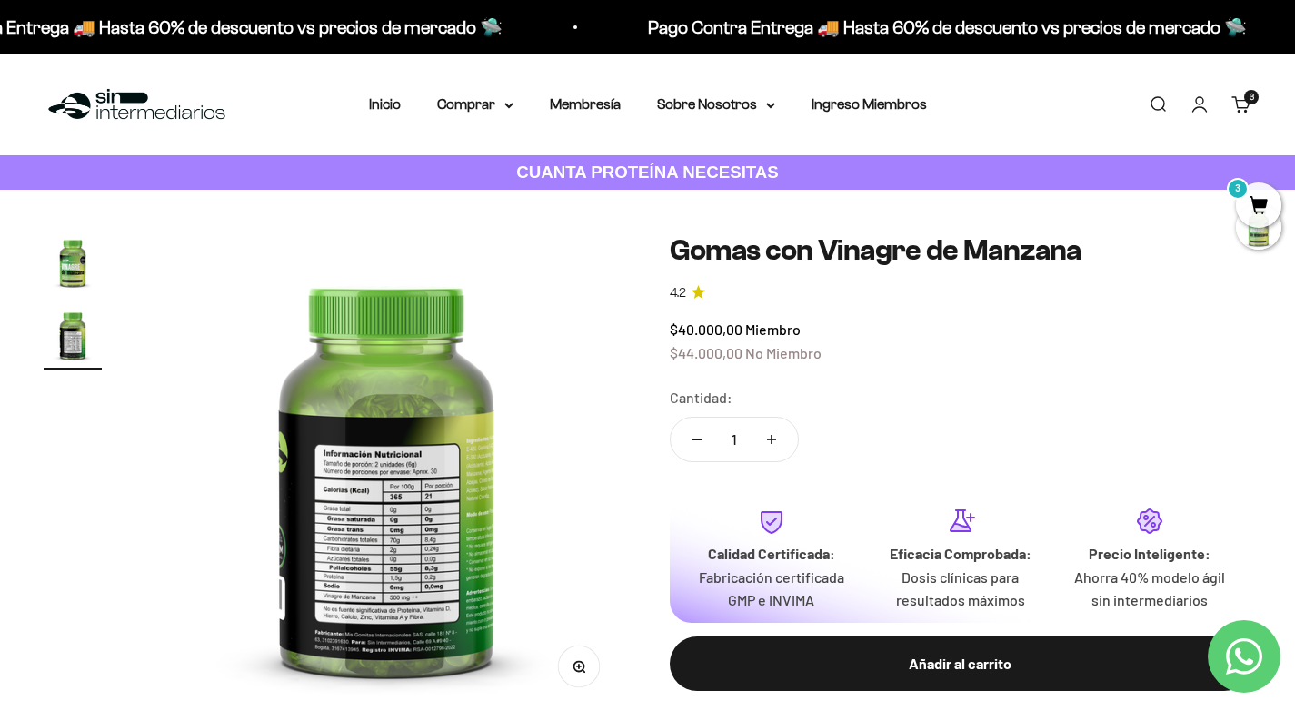
click at [1248, 104] on cart-count "3" at bounding box center [1251, 97] width 15 height 15
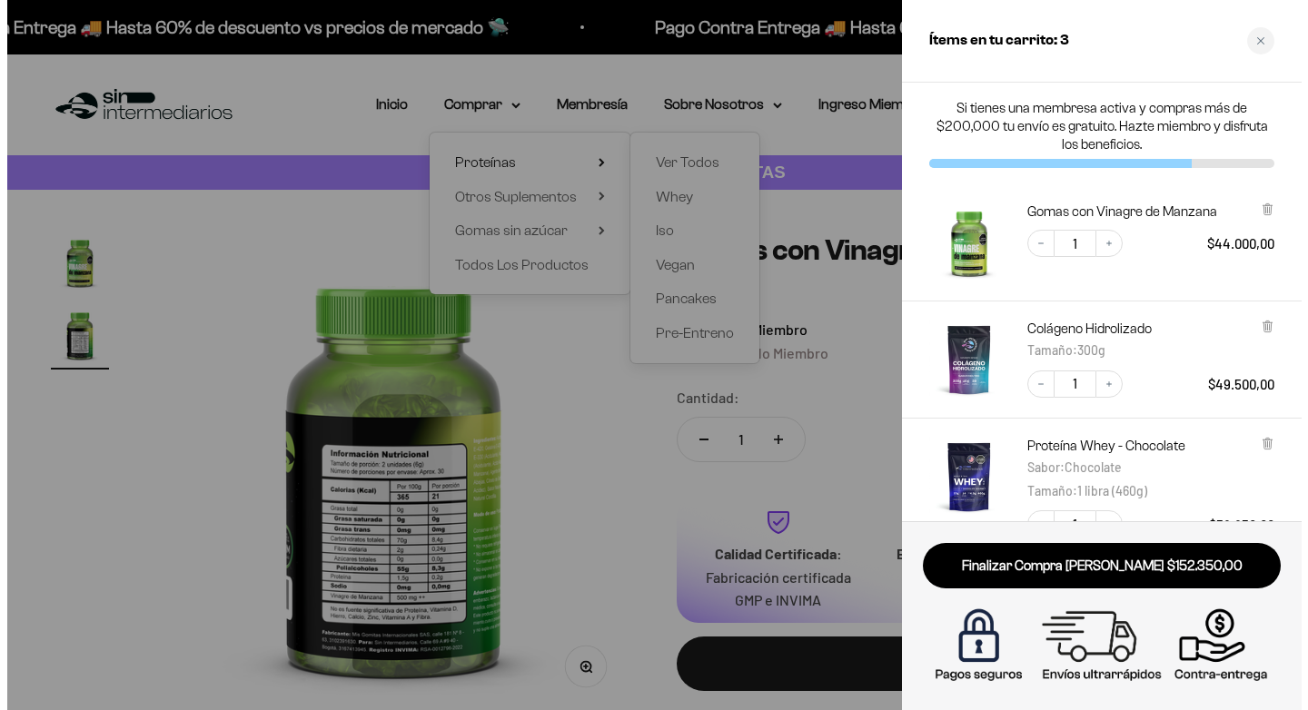
scroll to position [0, 509]
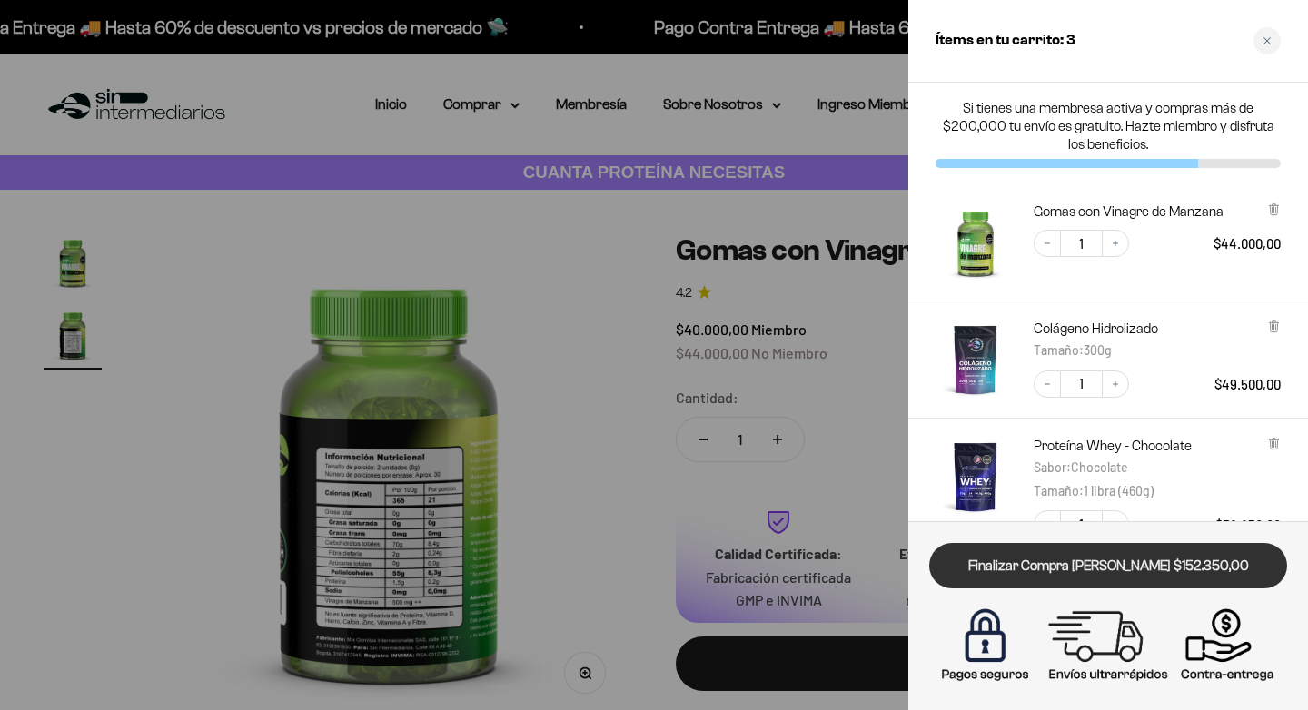
click at [1146, 570] on link "Finalizar Compra [PERSON_NAME] $152.350,00" at bounding box center [1108, 566] width 358 height 46
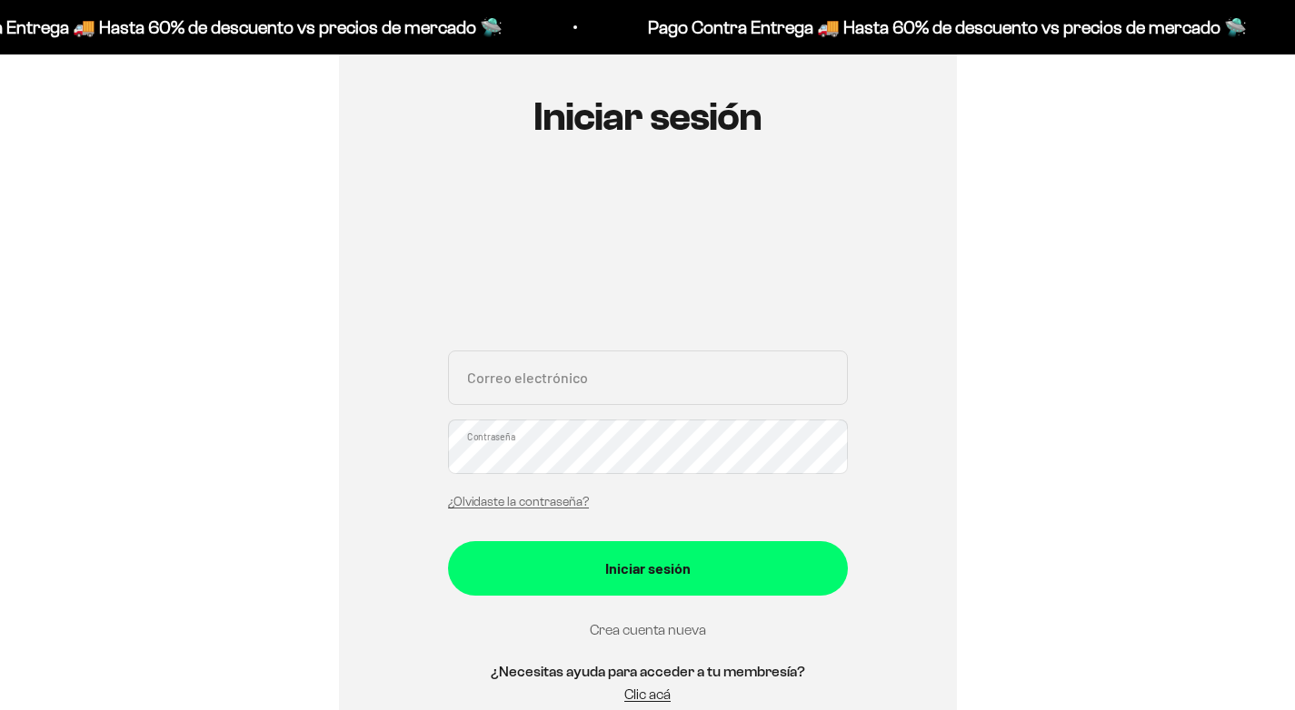
click at [689, 630] on link "Crea cuenta nueva" at bounding box center [648, 629] width 116 height 15
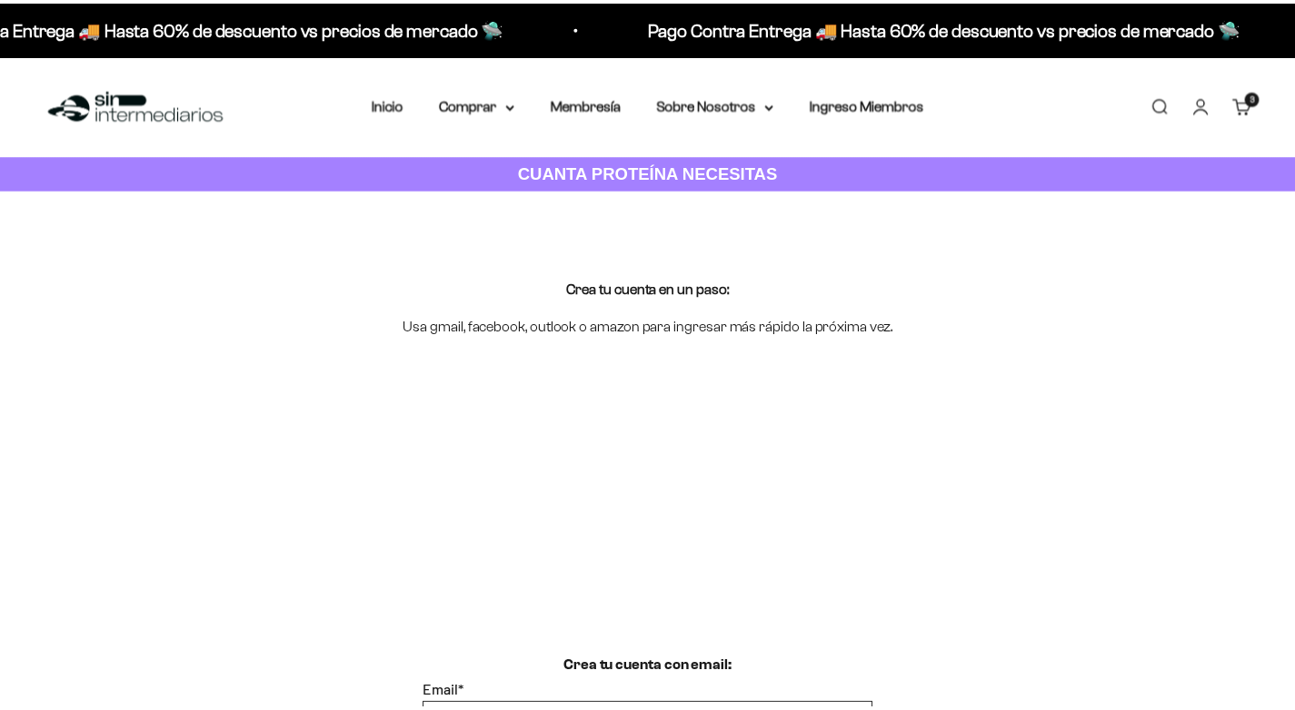
scroll to position [182, 0]
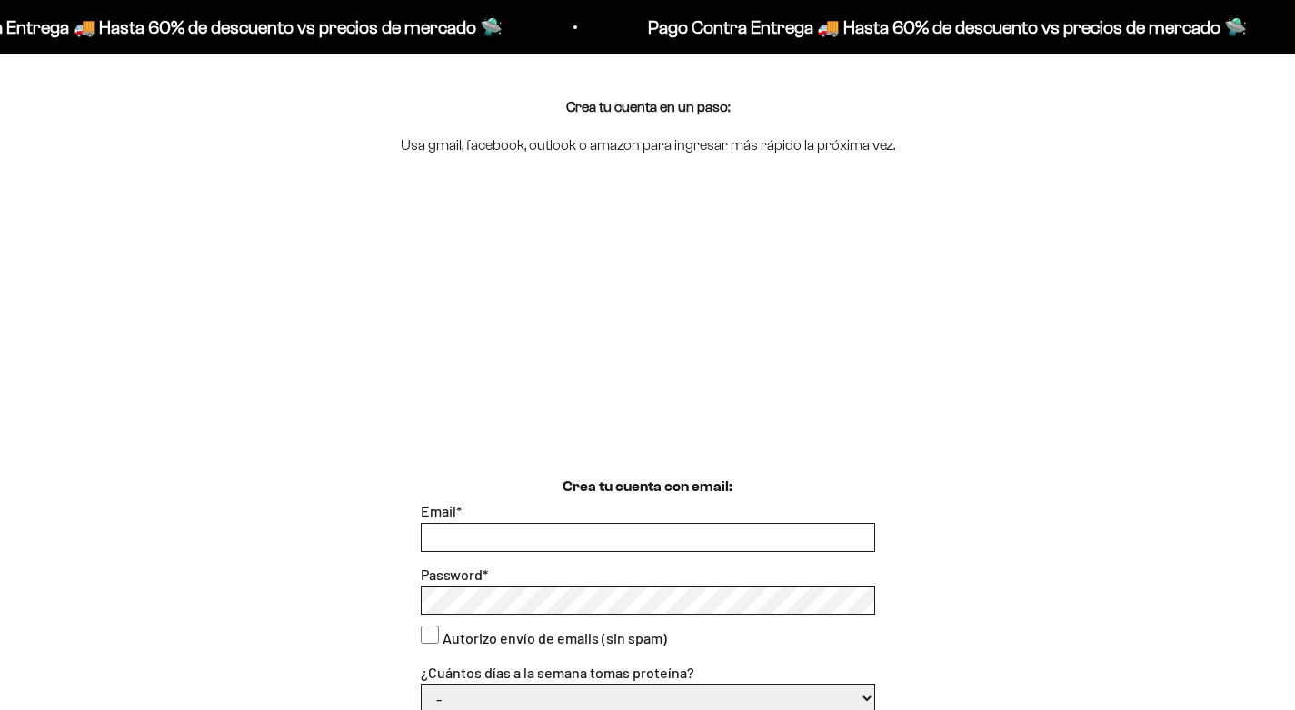
click at [525, 539] on input "Email *" at bounding box center [648, 537] width 452 height 27
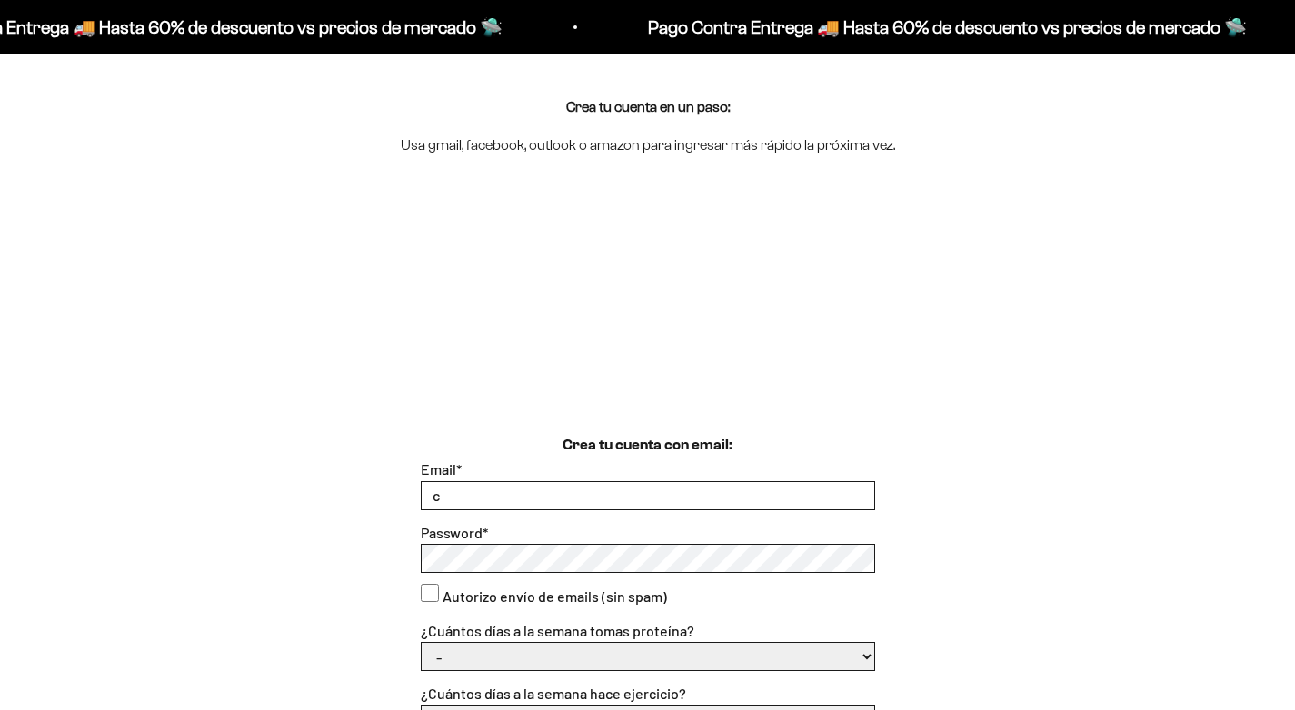
type input "cfsuarez.seguros@gmail.com"
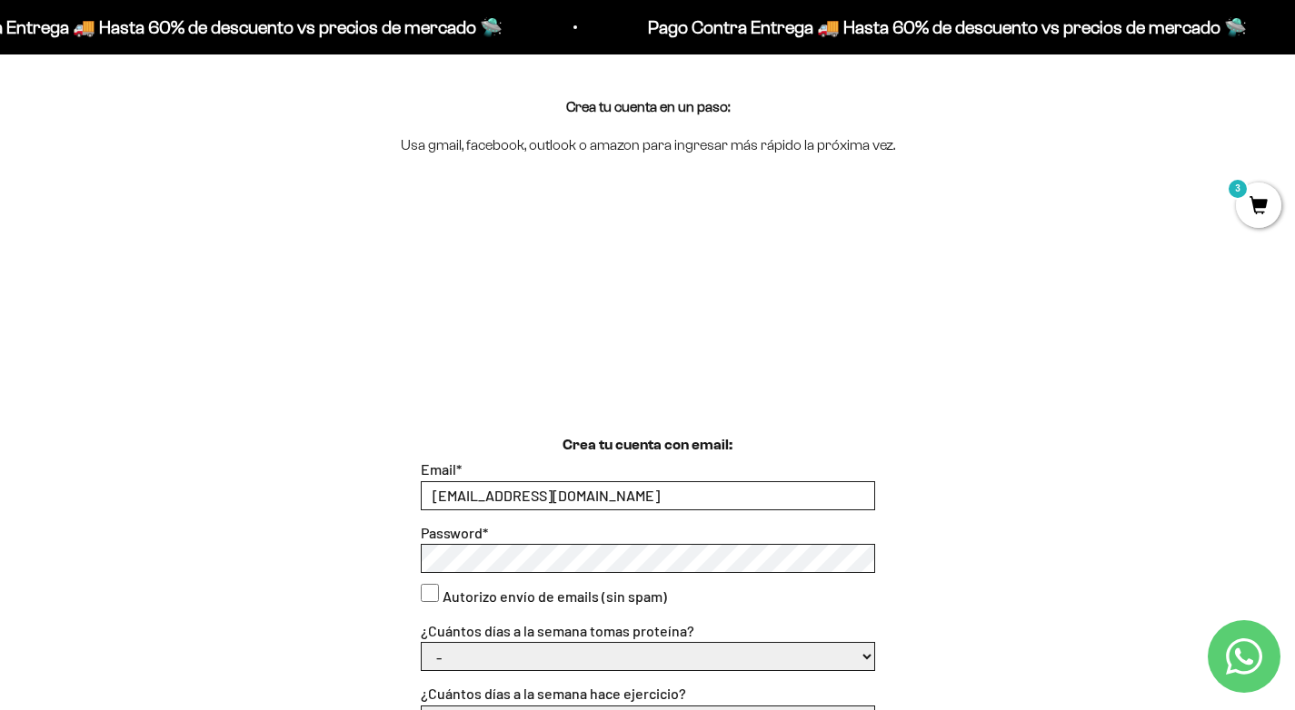
click at [421, 584] on consent"] "Autorizo envío de emails (sin spam)" at bounding box center [430, 593] width 18 height 18
checkbox consent"] "true"
select select "1 o 2"
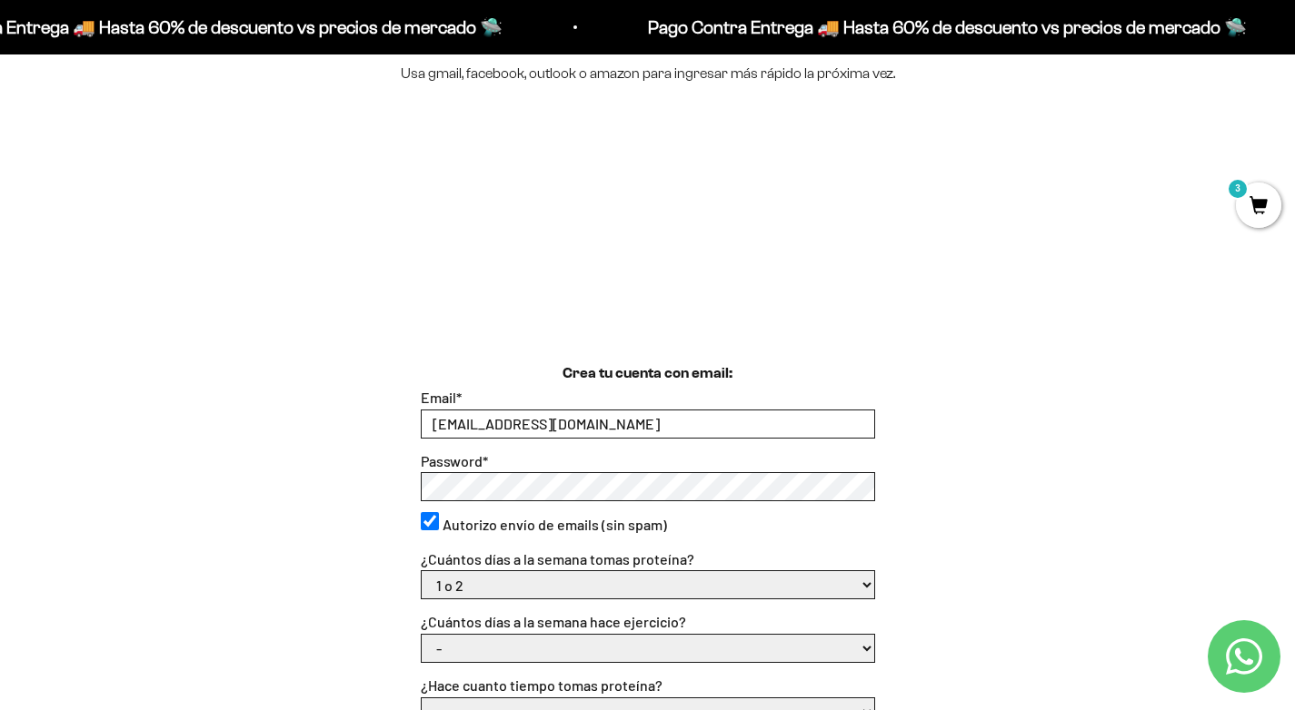
scroll to position [363, 0]
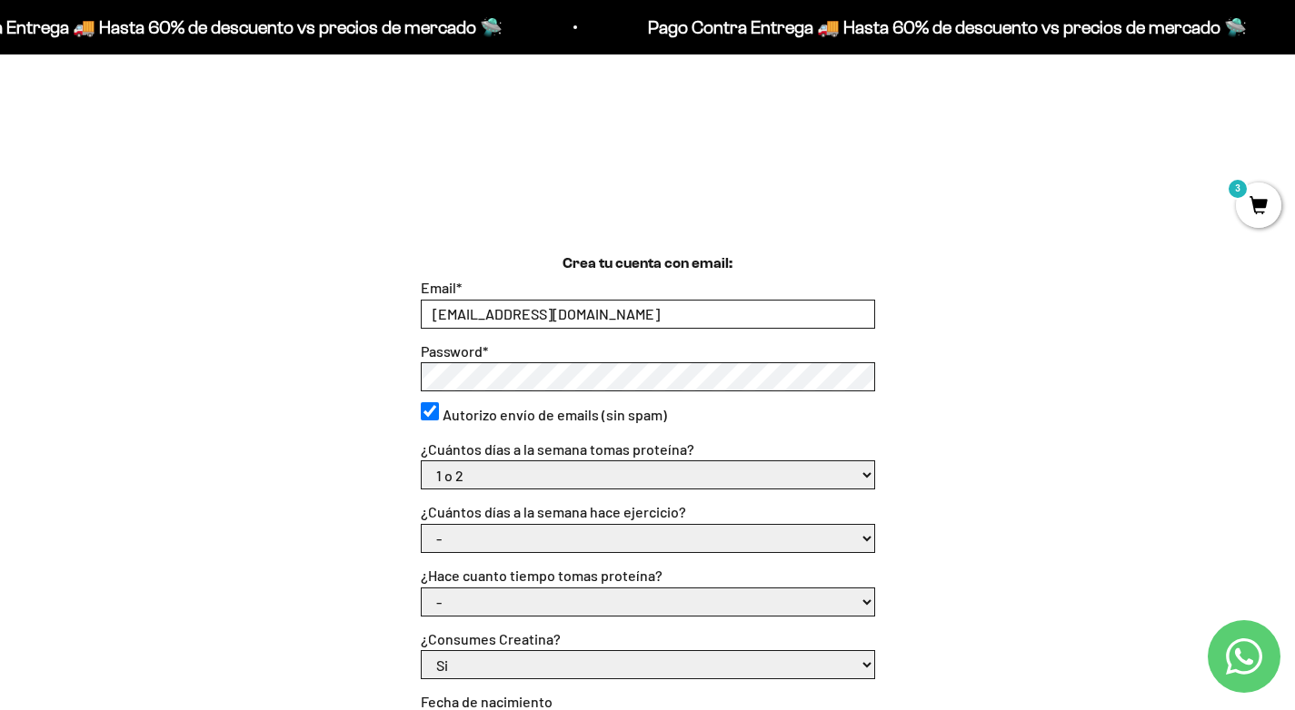
click at [617, 527] on select "- No hago 1 a 2 días 3 a 5 días 6 o 7 días" at bounding box center [648, 538] width 452 height 27
select select "3 a 5 días"
click at [422, 525] on select "- No hago 1 a 2 días 3 a 5 días 6 o 7 días" at bounding box center [648, 538] width 452 height 27
click at [529, 593] on select "- Apenas estoy empezando Menos de 6 meses Más de 6 meses Hace más de un año" at bounding box center [648, 602] width 452 height 27
select select "Apenas estoy empezando"
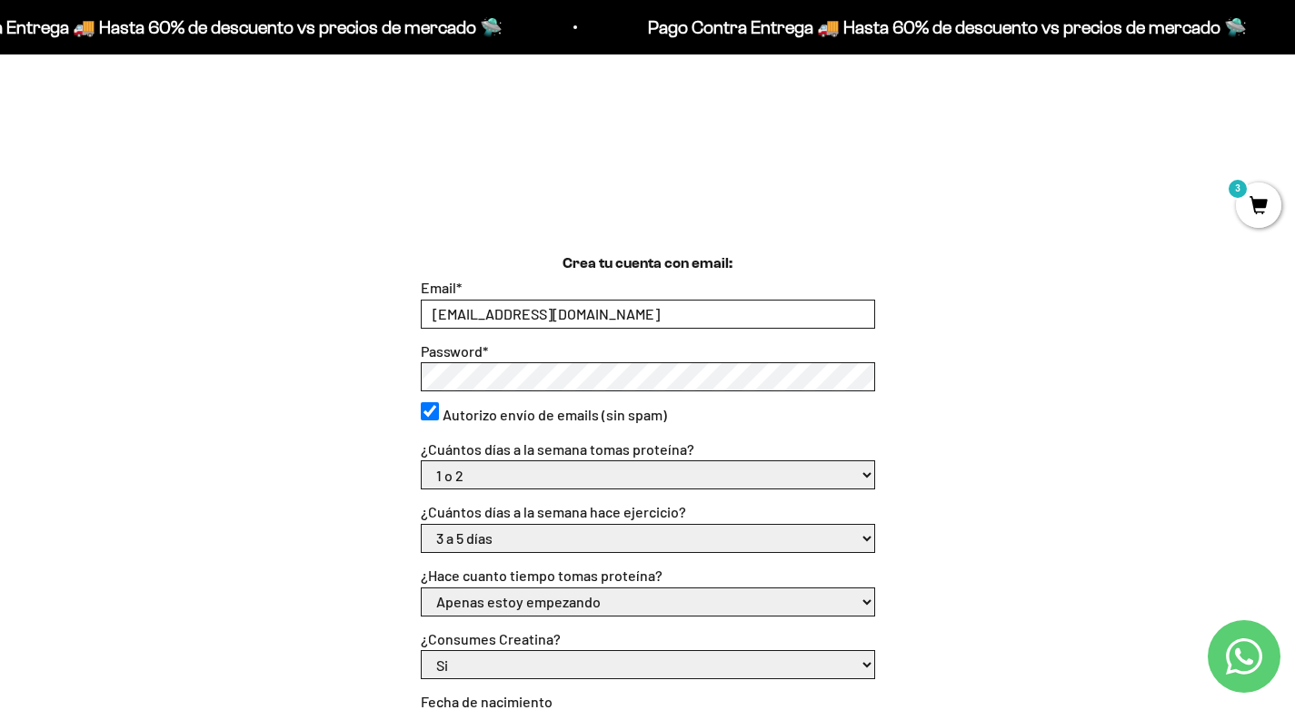
click at [422, 589] on select "- Apenas estoy empezando Menos de 6 meses Más de 6 meses Hace más de un año" at bounding box center [648, 602] width 452 height 27
click at [663, 650] on div "Si No" at bounding box center [648, 664] width 454 height 29
click at [626, 654] on select "Si No" at bounding box center [648, 664] width 452 height 27
select select "No"
click at [422, 651] on select "Si No" at bounding box center [648, 664] width 452 height 27
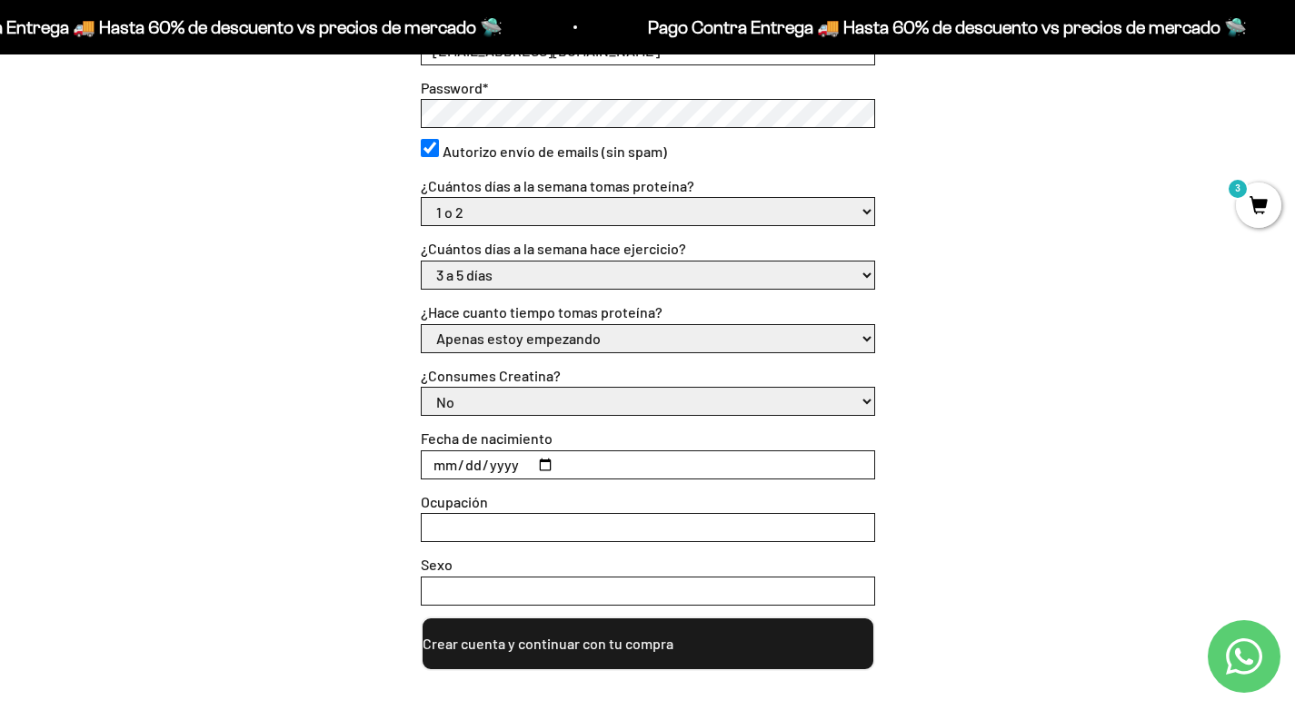
scroll to position [636, 0]
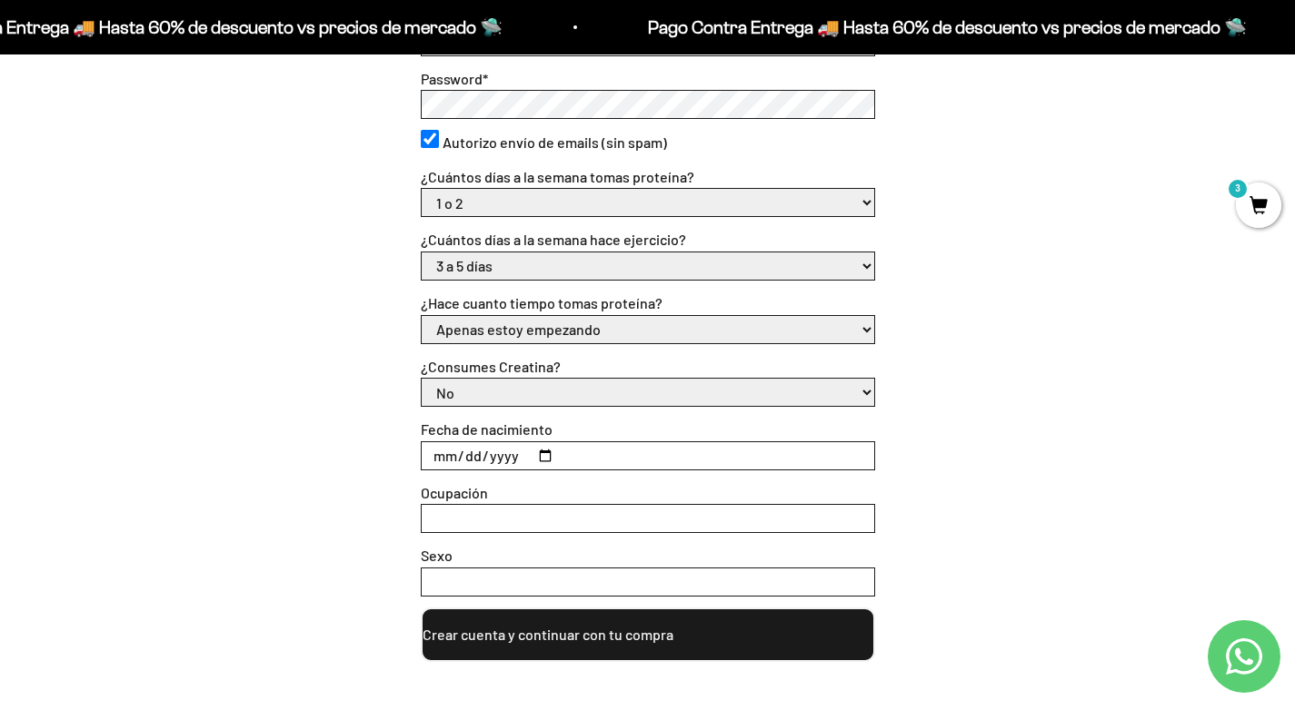
click at [469, 455] on input "Fecha de nacimiento" at bounding box center [648, 455] width 452 height 27
click at [422, 442] on input "Fecha de nacimiento" at bounding box center [648, 455] width 452 height 27
click at [440, 451] on input "Fecha de nacimiento" at bounding box center [648, 455] width 452 height 27
type input "1987-01-03"
type input "asesora de seguros"
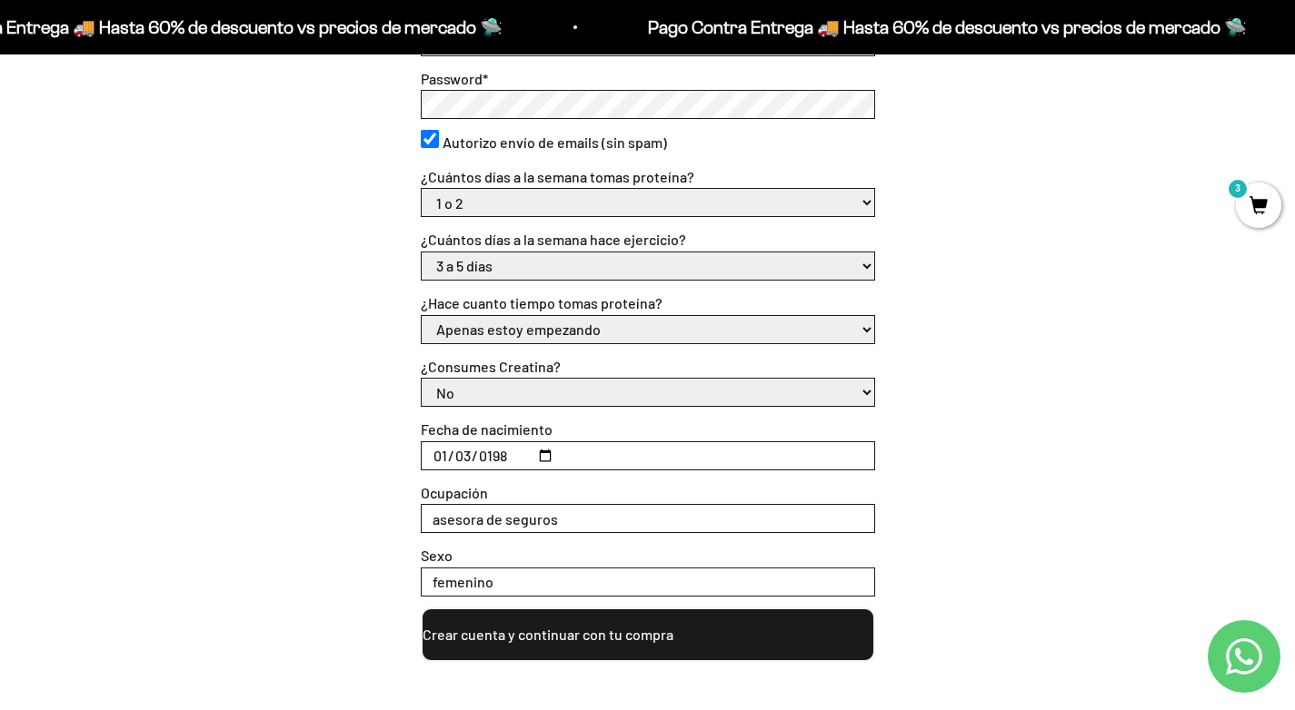
type input "femenino"
click at [529, 630] on button "Crear cuenta y continuar con tu compra" at bounding box center [648, 635] width 454 height 55
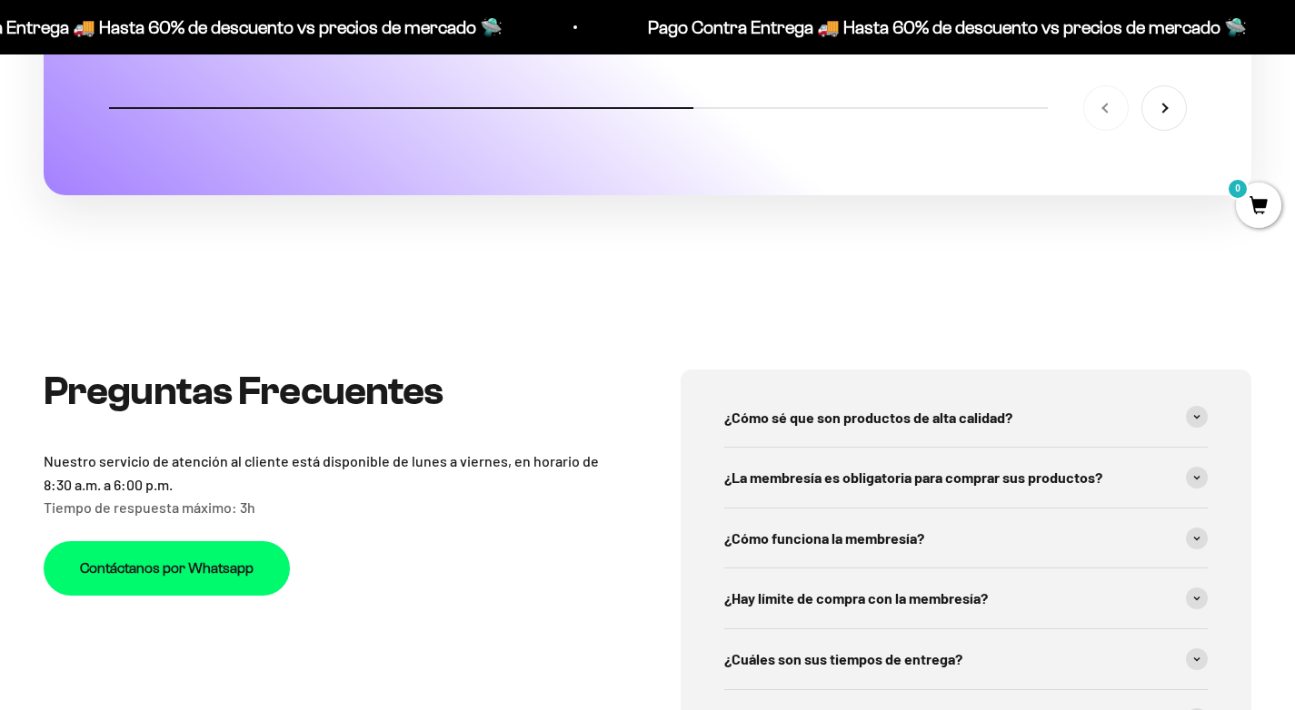
scroll to position [6062, 0]
